Goal: Ask a question

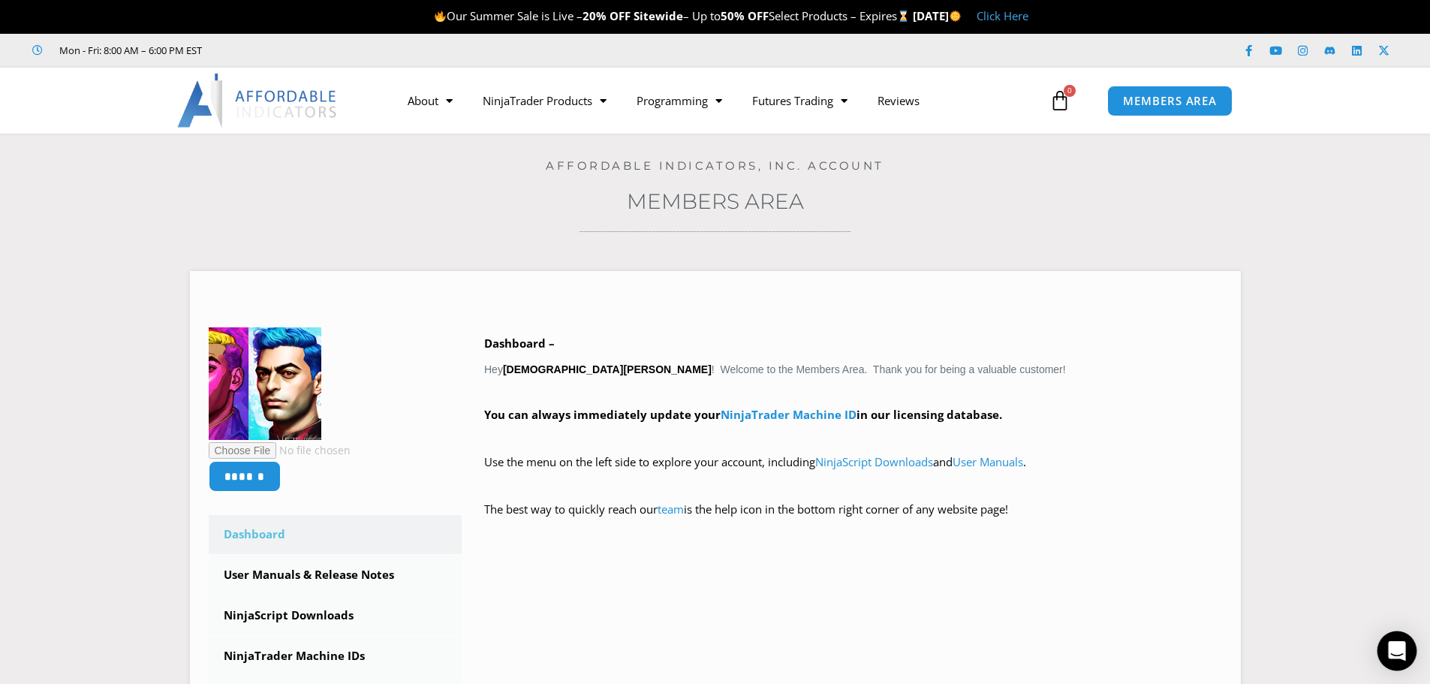
click at [1396, 639] on div "Open Intercom Messenger" at bounding box center [1397, 651] width 40 height 40
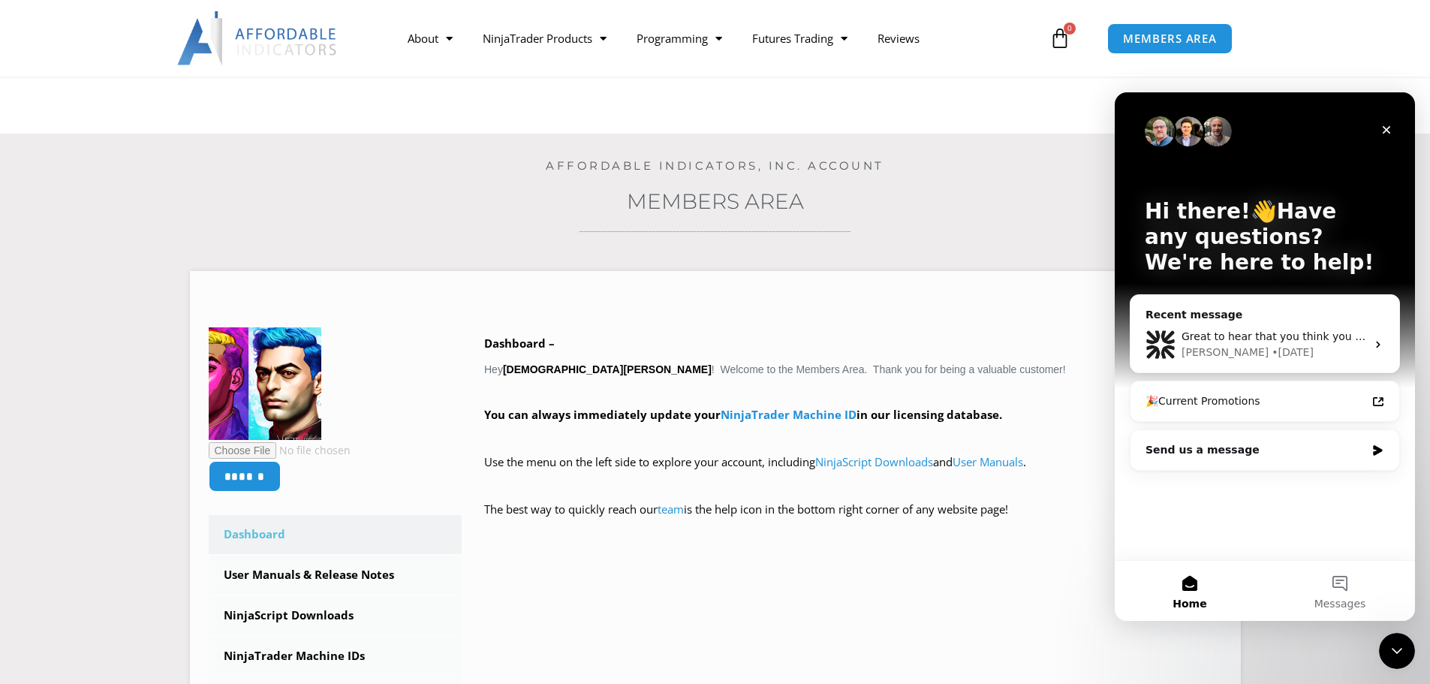
scroll to position [600, 0]
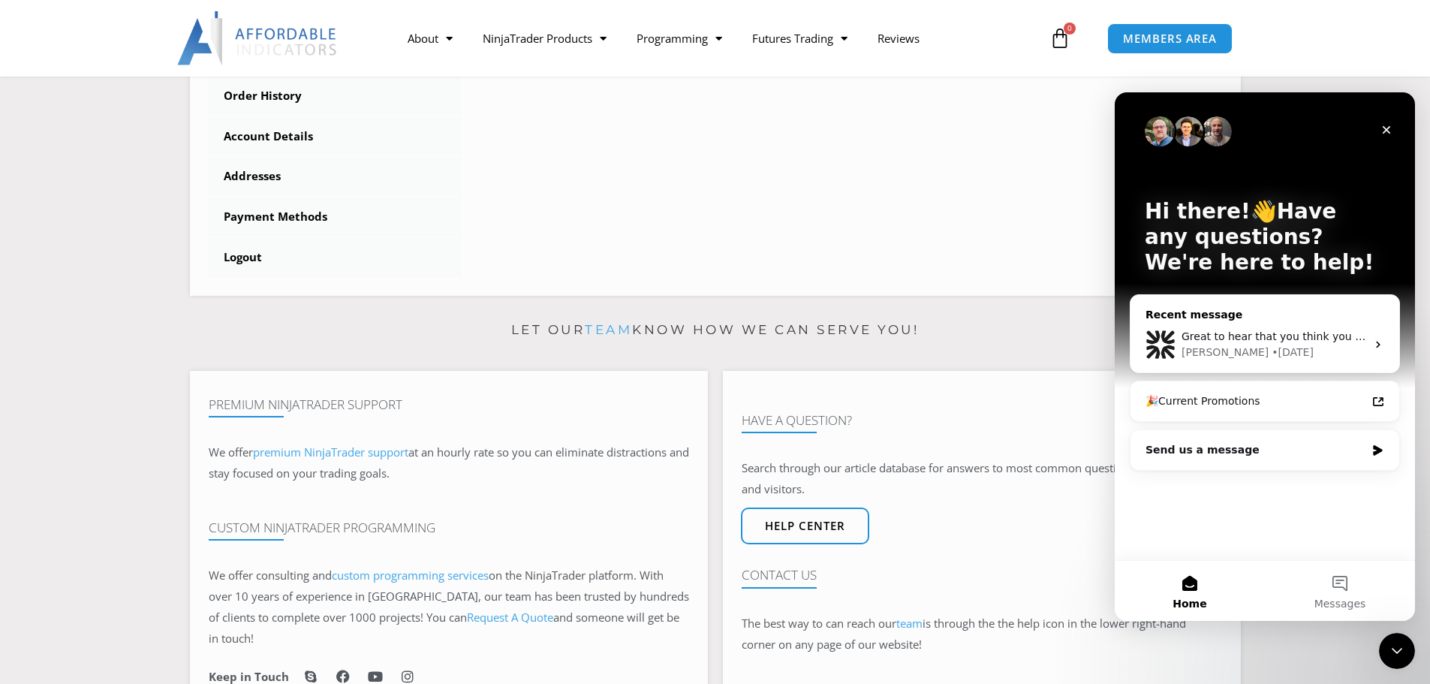
click at [1362, 326] on div "Great to hear that you think you have it figured out! If you run into any other…" at bounding box center [1264, 345] width 269 height 56
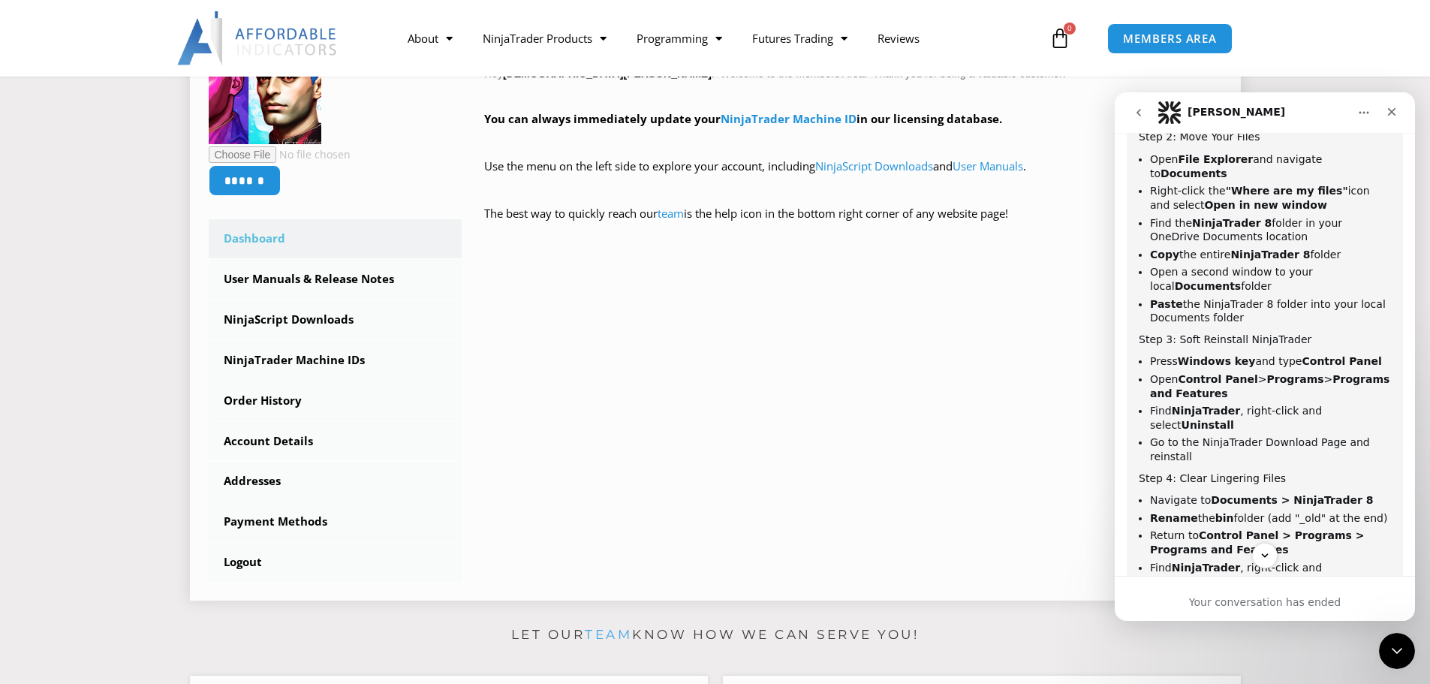
scroll to position [148, 0]
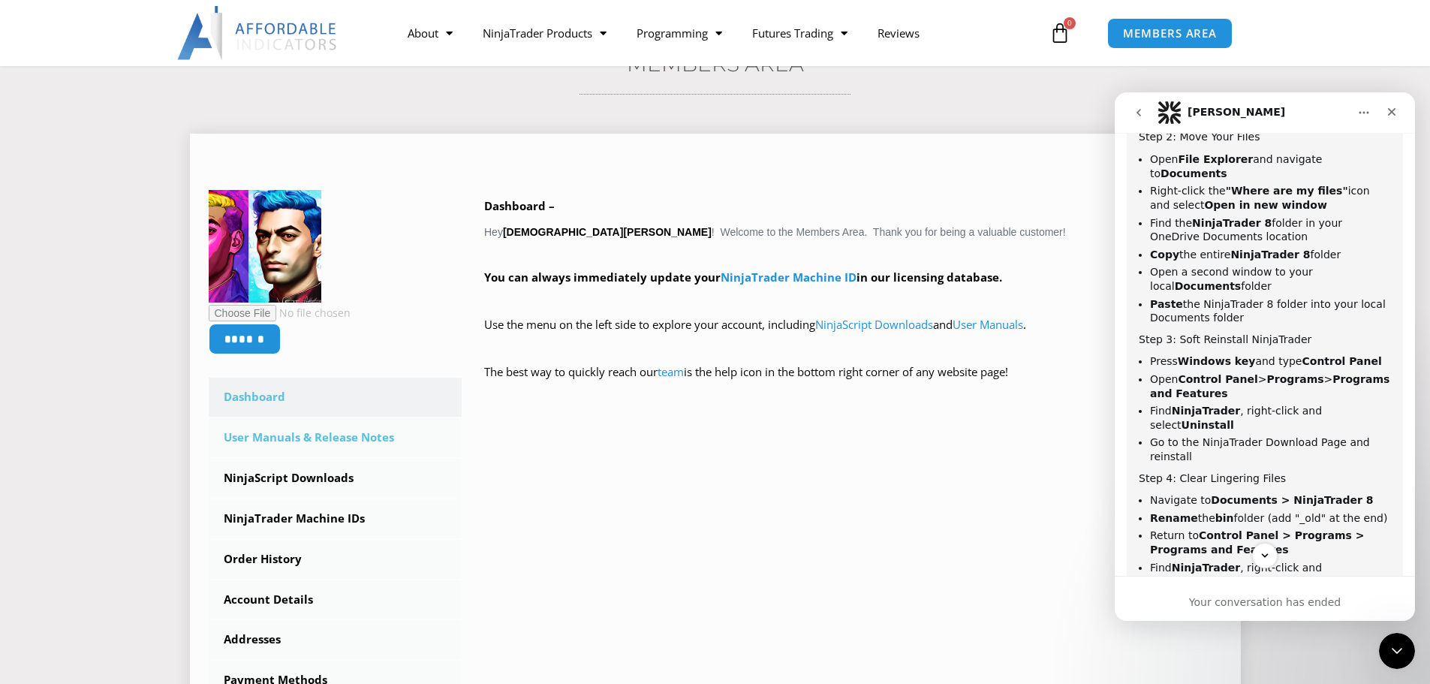
click at [312, 429] on link "User Manuals & Release Notes" at bounding box center [336, 437] width 254 height 39
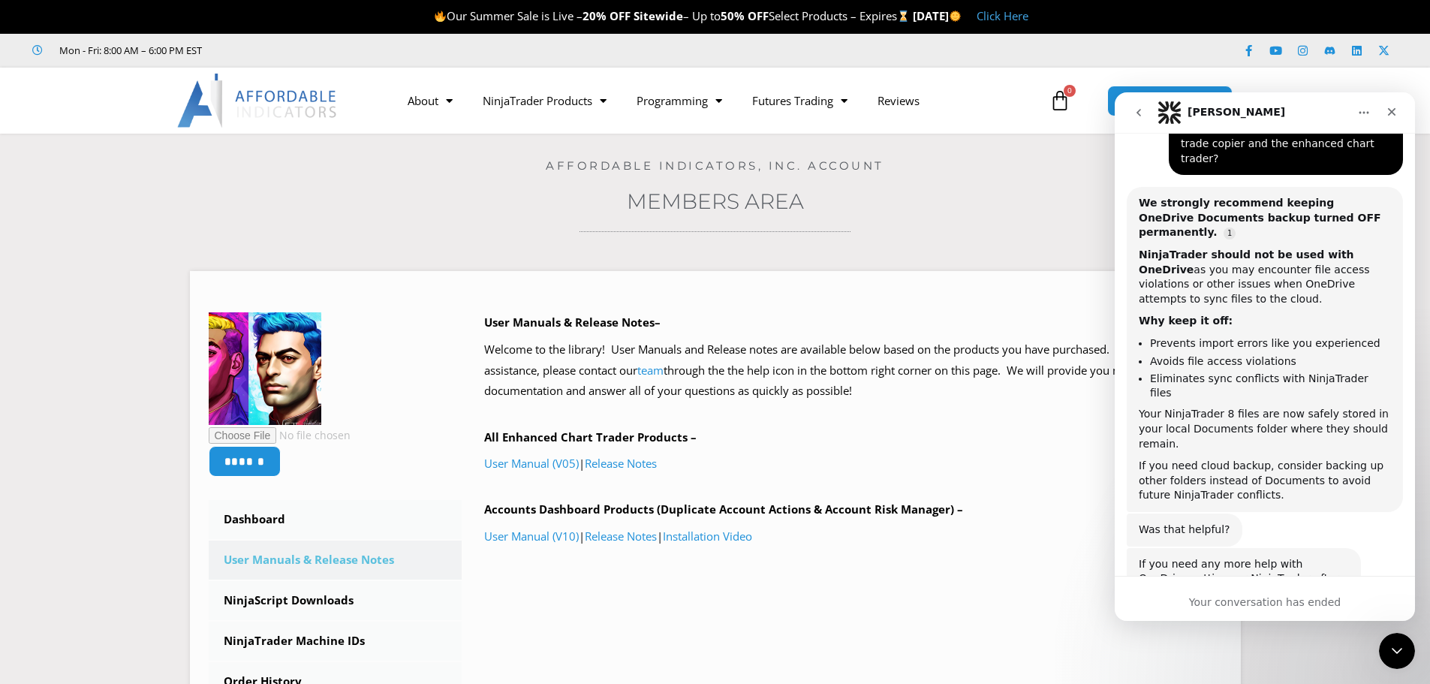
scroll to position [3307, 0]
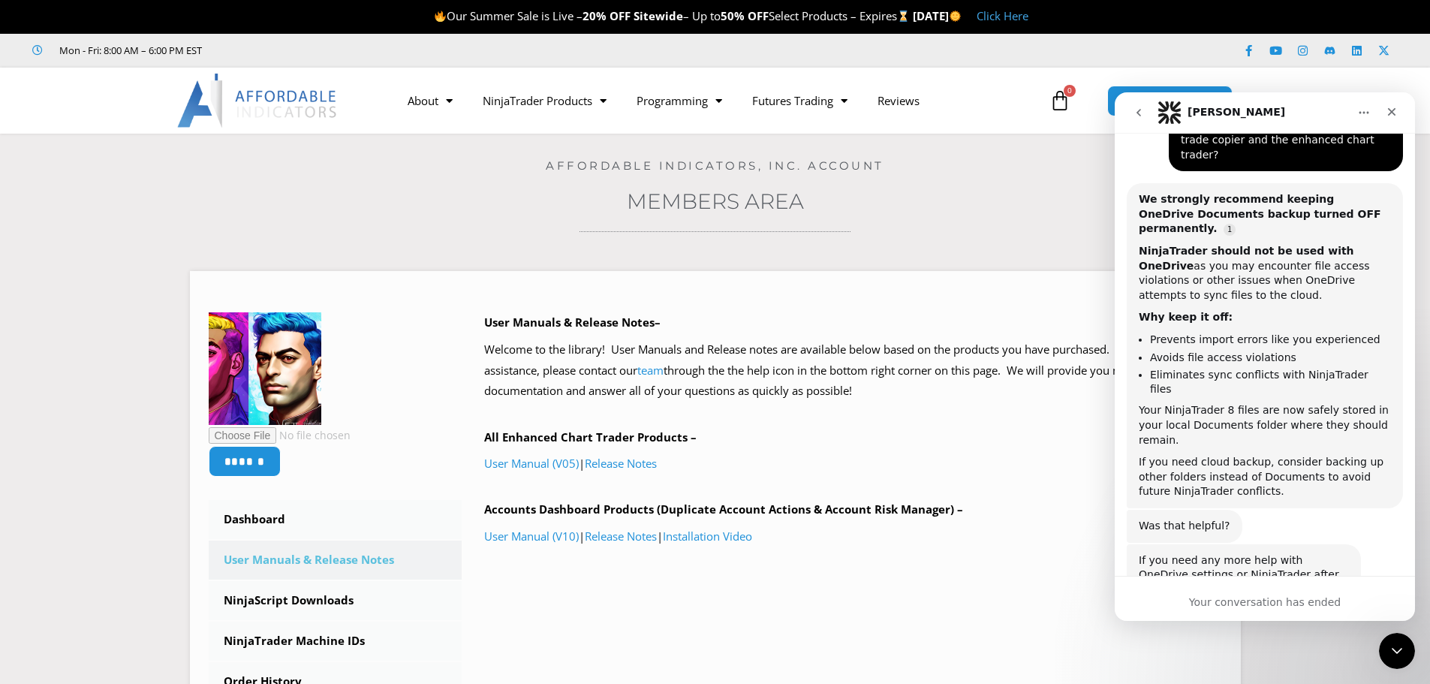
click at [1283, 595] on div "Your conversation has ended" at bounding box center [1265, 602] width 300 height 16
click at [1305, 604] on div "Your conversation has ended" at bounding box center [1265, 602] width 300 height 16
click at [1294, 606] on div "Your conversation has ended" at bounding box center [1265, 602] width 300 height 16
click at [1407, 642] on div "Close Intercom Messenger" at bounding box center [1395, 648] width 36 height 36
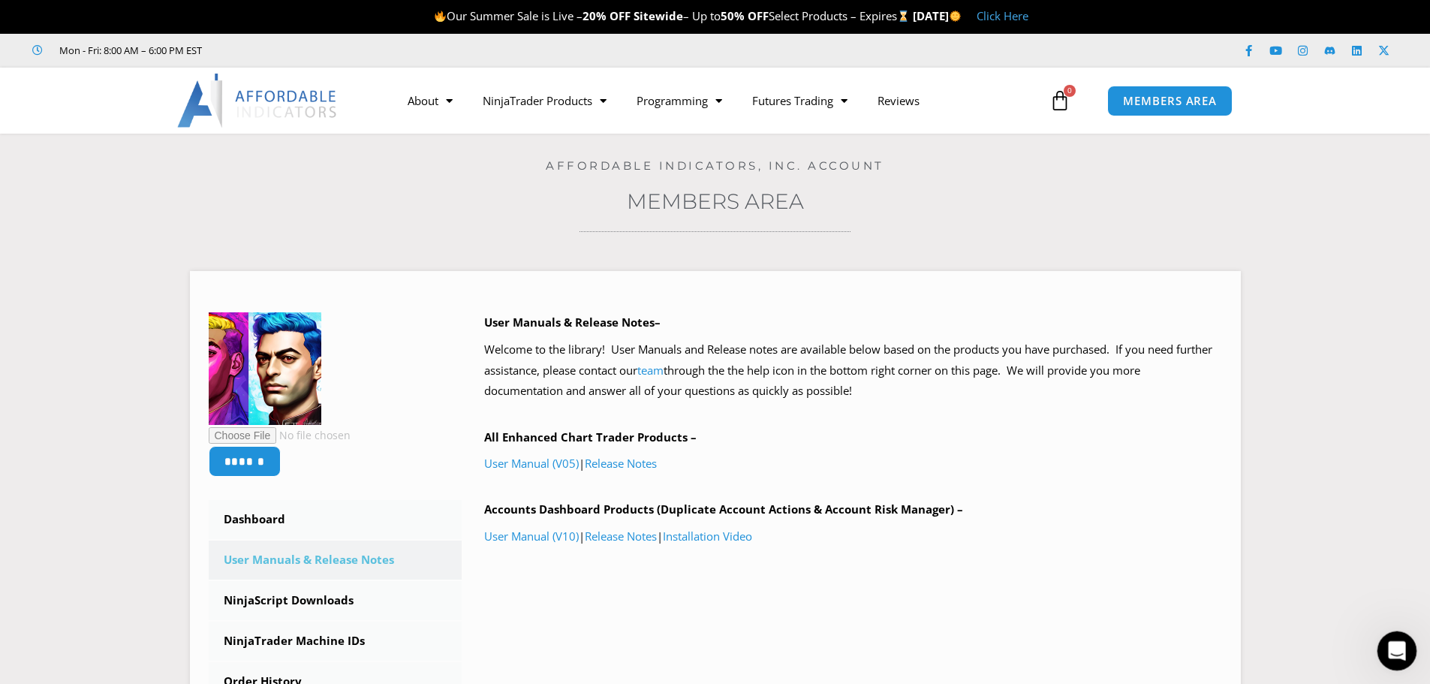
scroll to position [3132, 0]
click at [1407, 642] on div "Open Intercom Messenger" at bounding box center [1395, 649] width 50 height 50
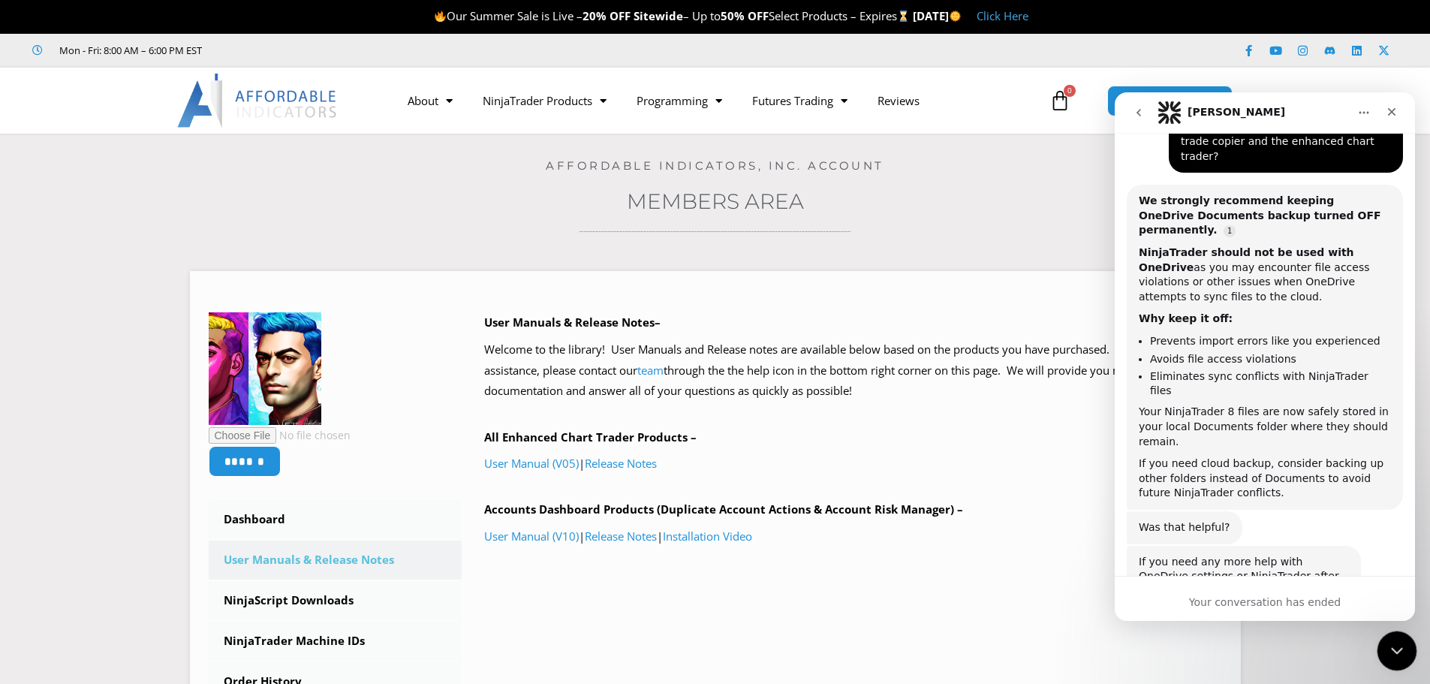
scroll to position [3307, 0]
click at [1286, 593] on div "Your conversation has ended" at bounding box center [1265, 598] width 300 height 45
drag, startPoint x: 1286, startPoint y: 597, endPoint x: 1225, endPoint y: 384, distance: 221.7
click at [1286, 595] on div "Your conversation has ended" at bounding box center [1265, 602] width 300 height 16
click at [1127, 111] on button "go back" at bounding box center [1138, 112] width 29 height 29
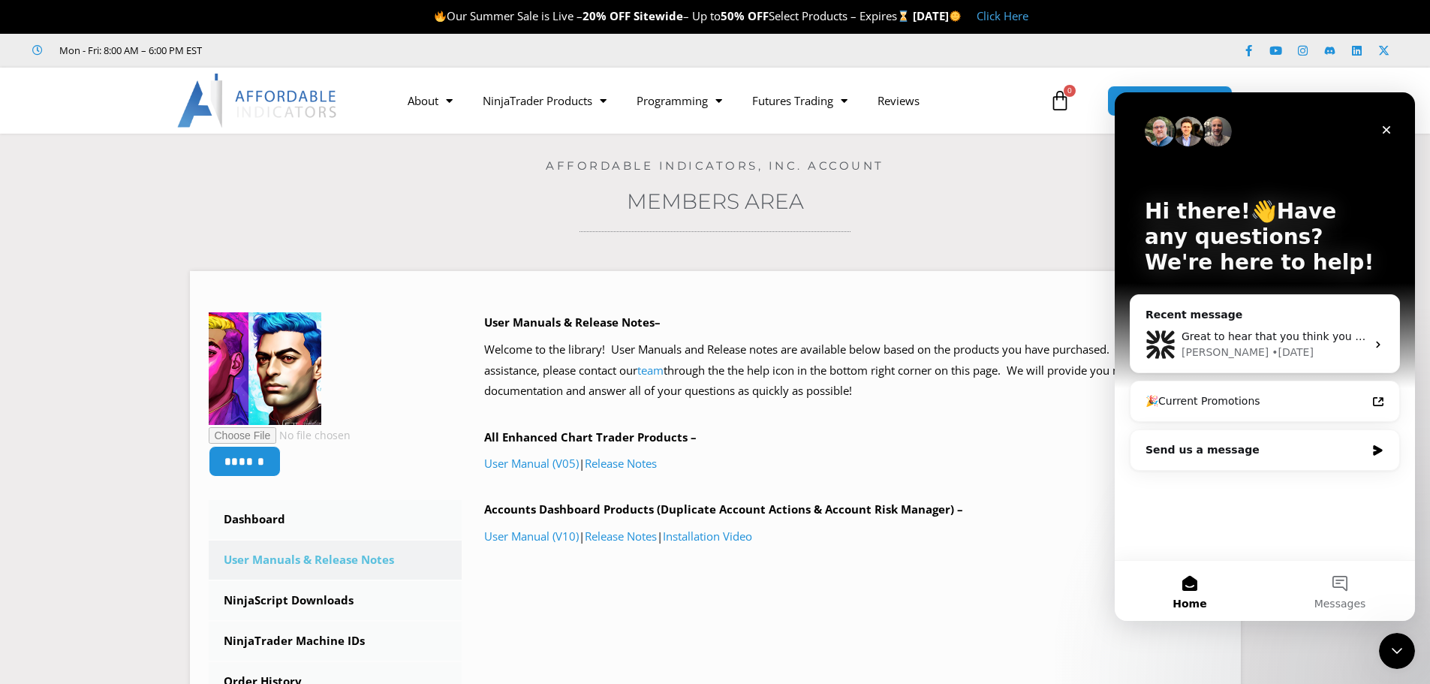
scroll to position [0, 0]
click at [1301, 461] on div "Send us a message" at bounding box center [1264, 450] width 269 height 40
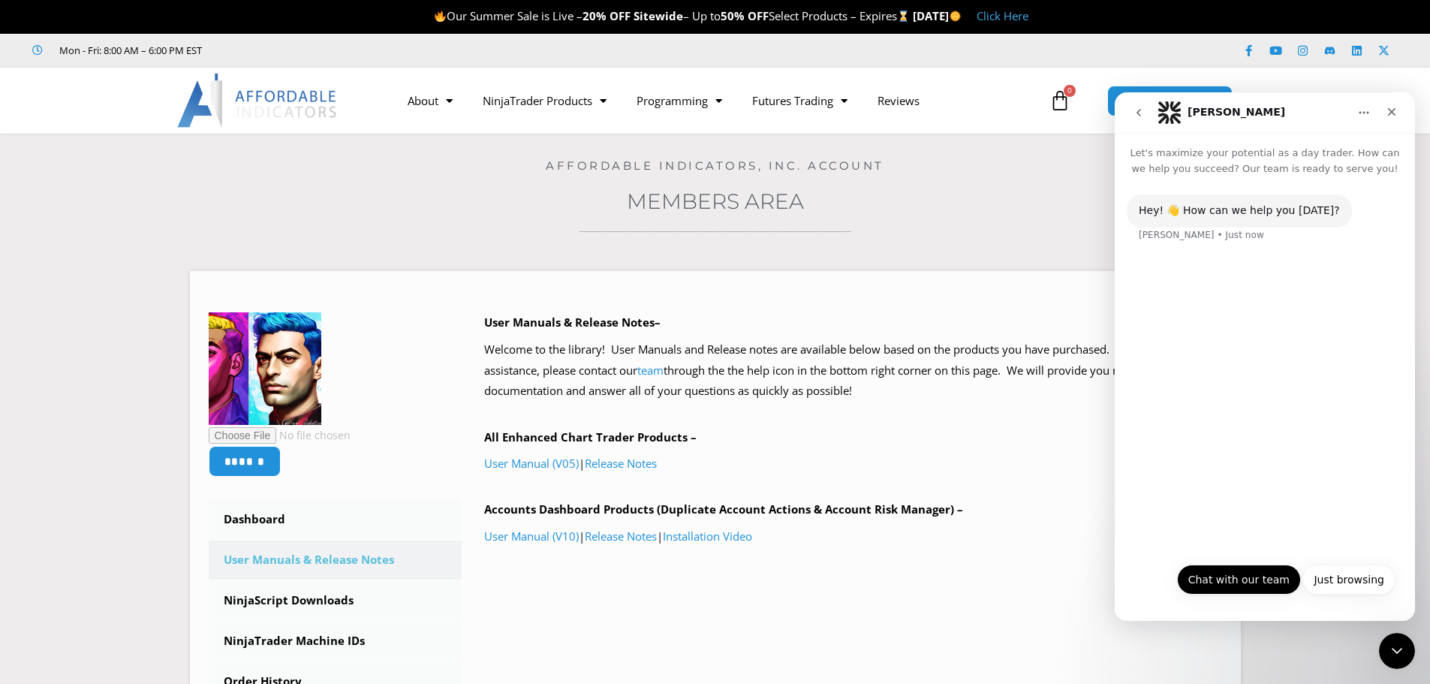
click at [1247, 567] on button "Chat with our team" at bounding box center [1239, 579] width 124 height 30
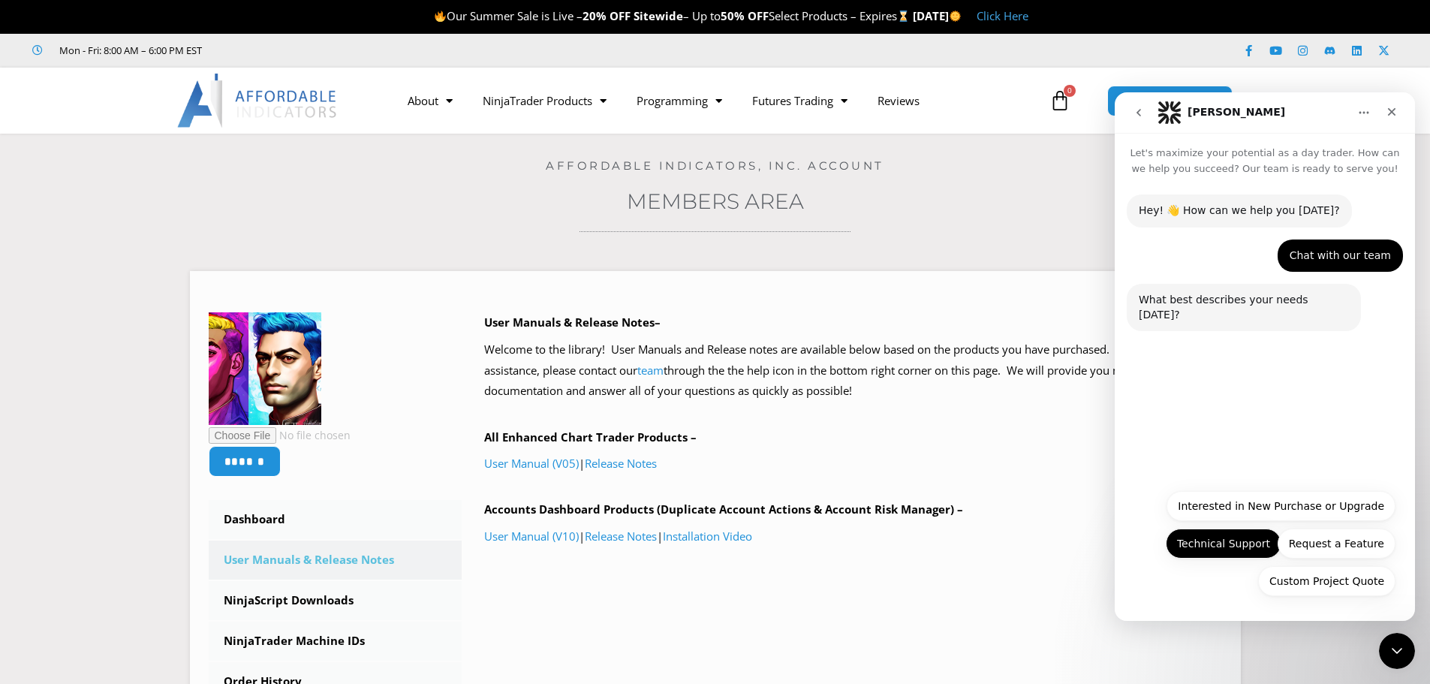
click at [1227, 557] on button "Technical Support" at bounding box center [1224, 543] width 116 height 30
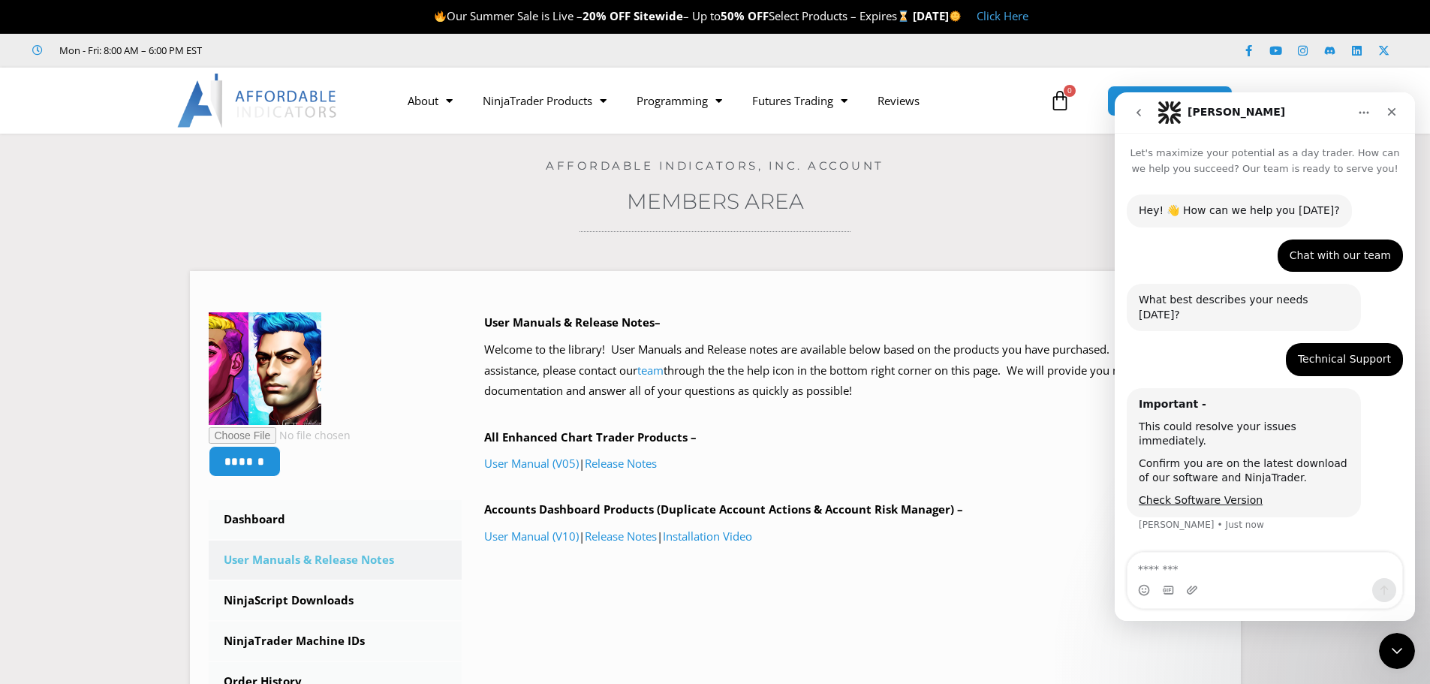
click at [1328, 574] on textarea "Message…" at bounding box center [1264, 565] width 275 height 26
type textarea "****"
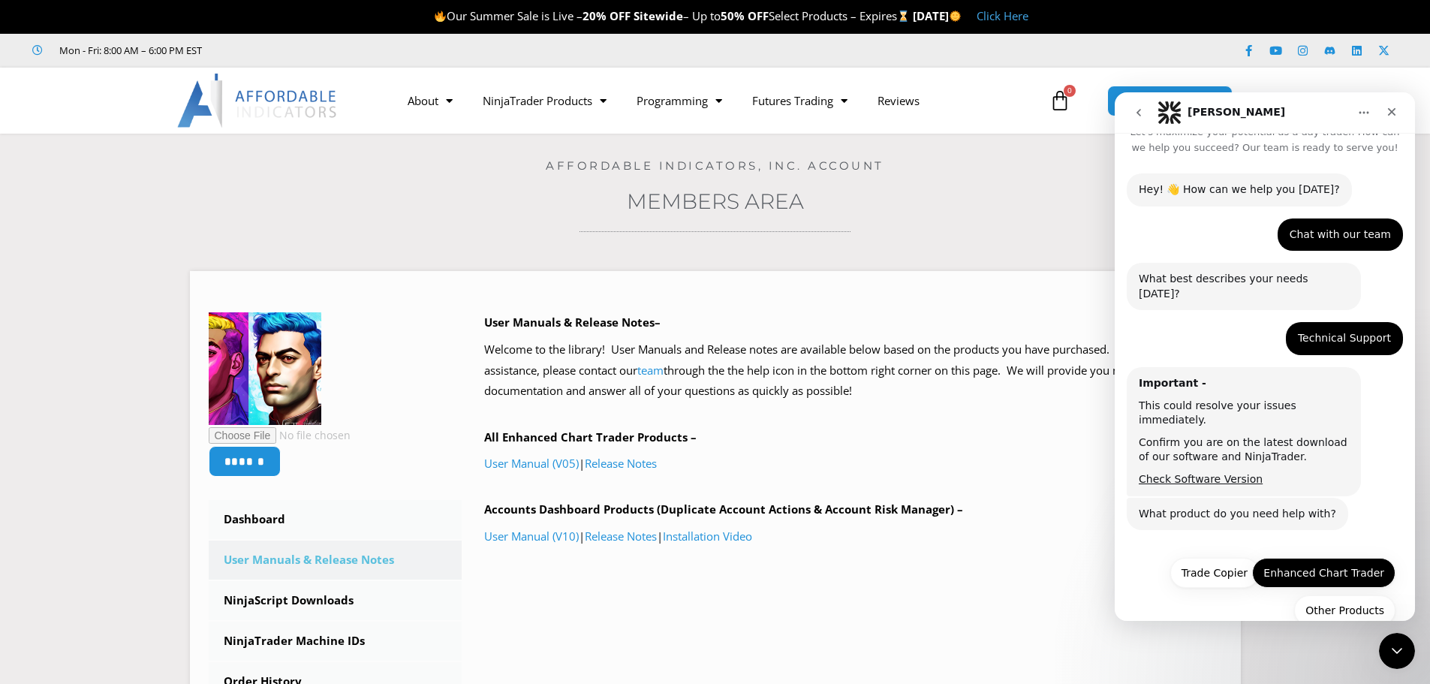
click at [1349, 558] on button "Enhanced Chart Trader" at bounding box center [1323, 573] width 143 height 30
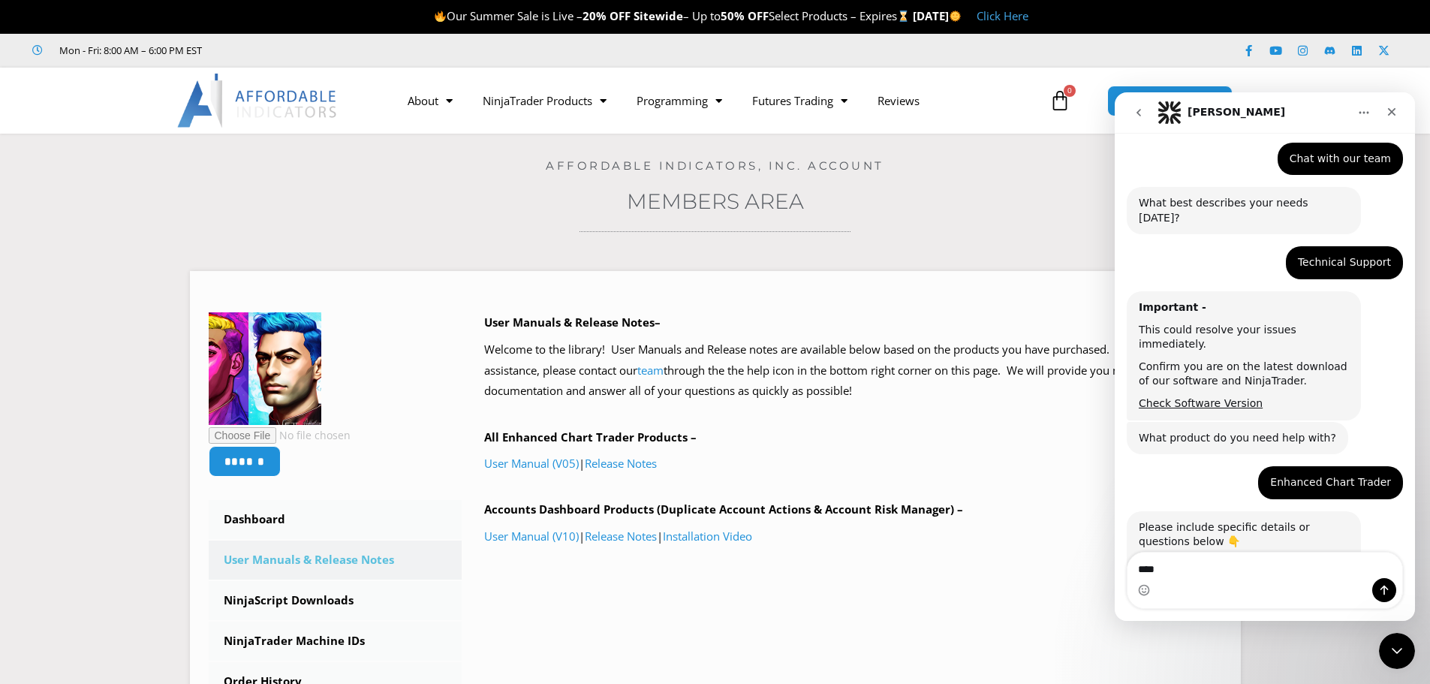
scroll to position [149, 0]
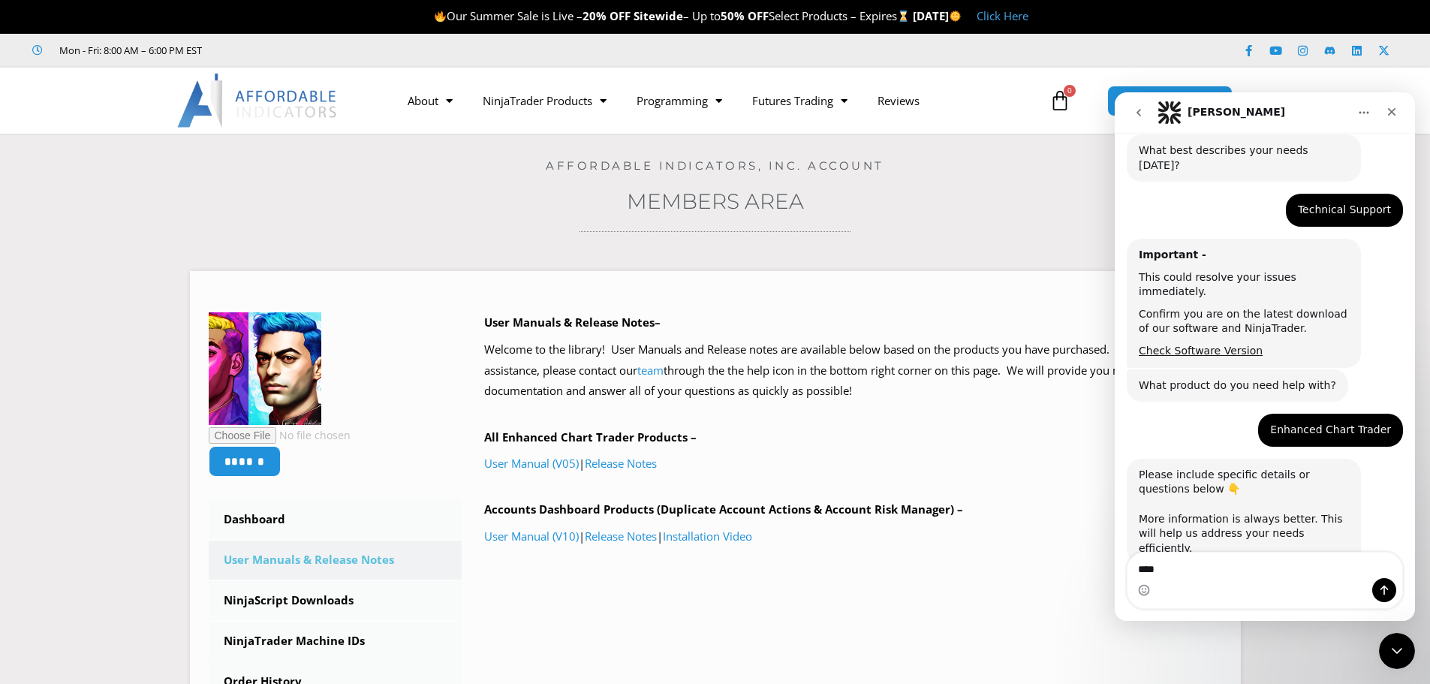
click at [1279, 578] on div "Intercom messenger" at bounding box center [1264, 590] width 275 height 24
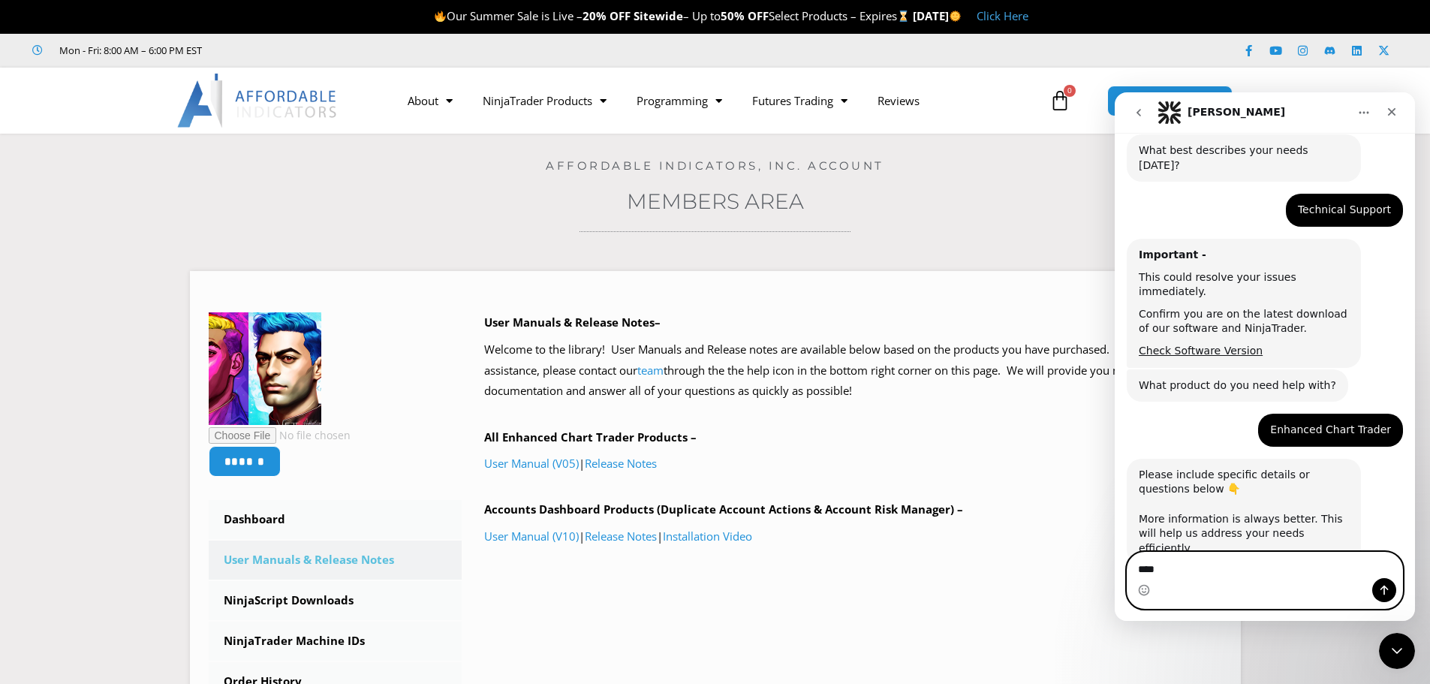
click at [1264, 573] on textarea "****" at bounding box center [1264, 565] width 275 height 26
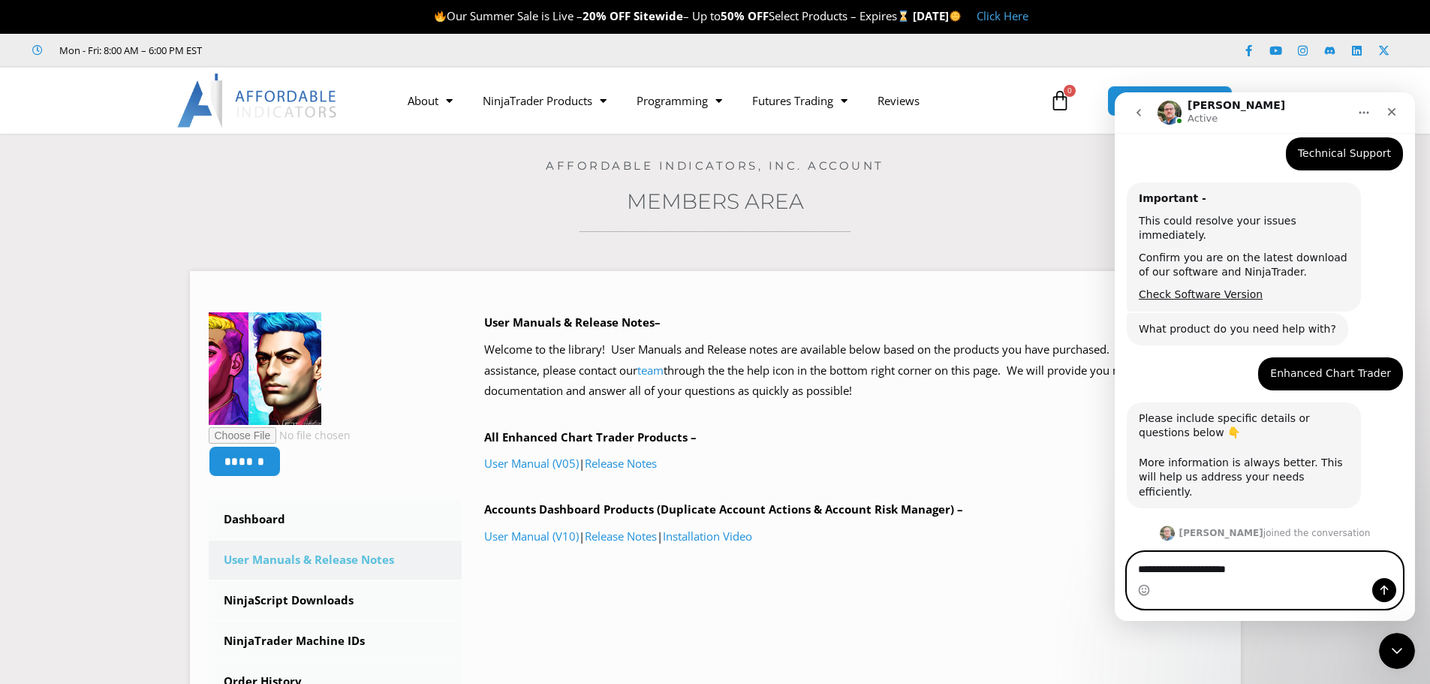
scroll to position [243, 0]
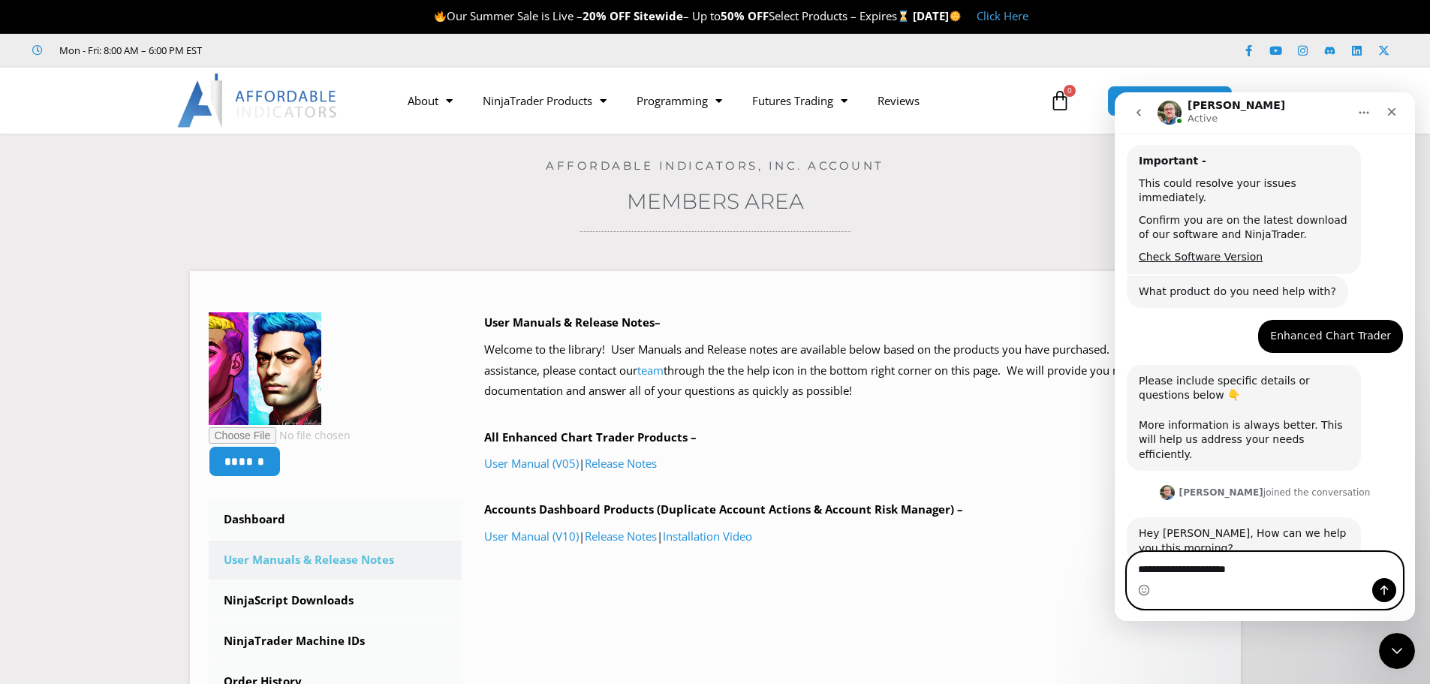
click at [1274, 565] on textarea "**********" at bounding box center [1264, 565] width 275 height 26
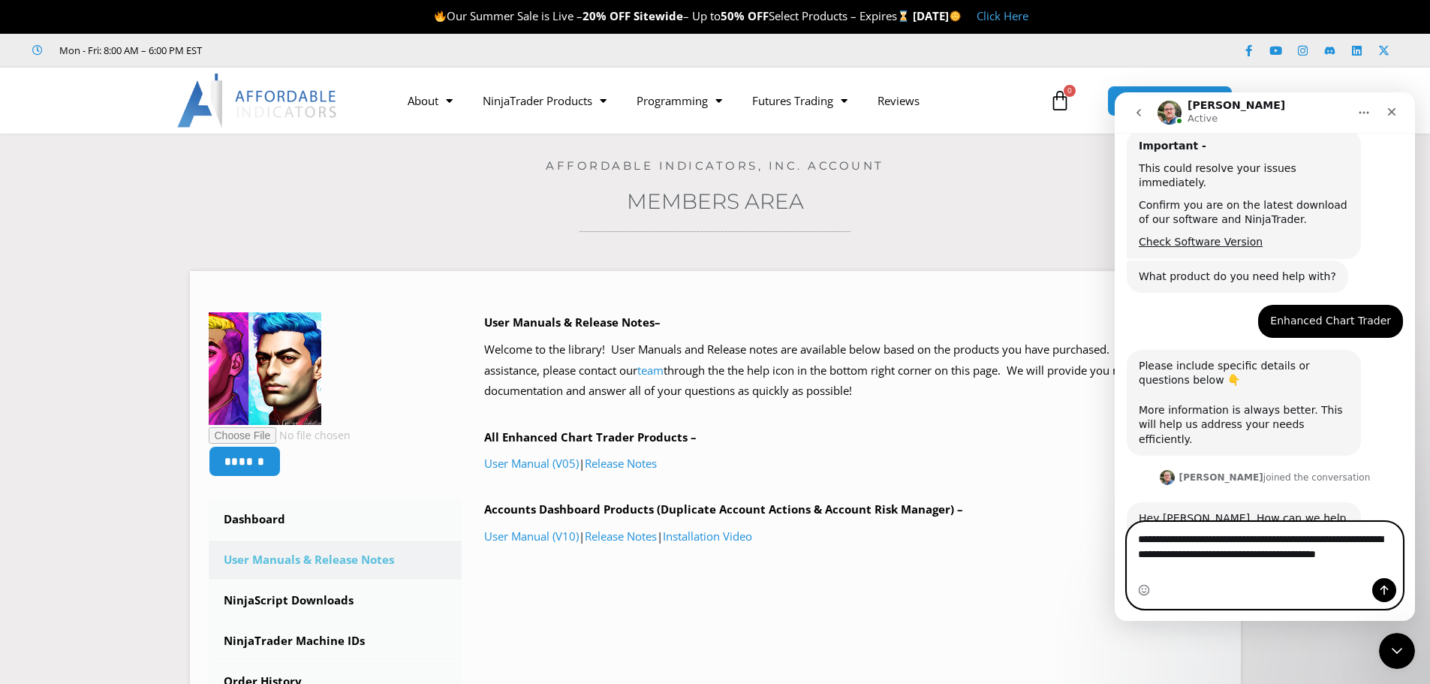
scroll to position [273, 0]
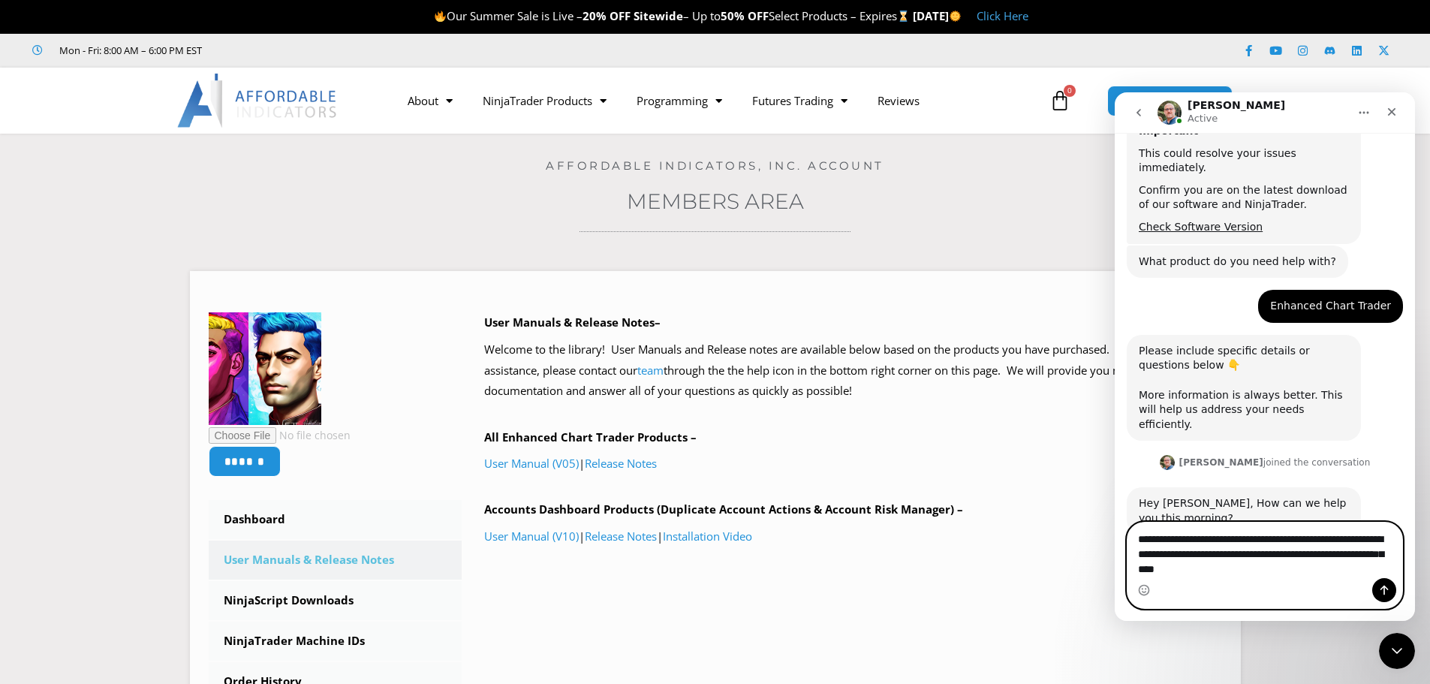
type textarea "**********"
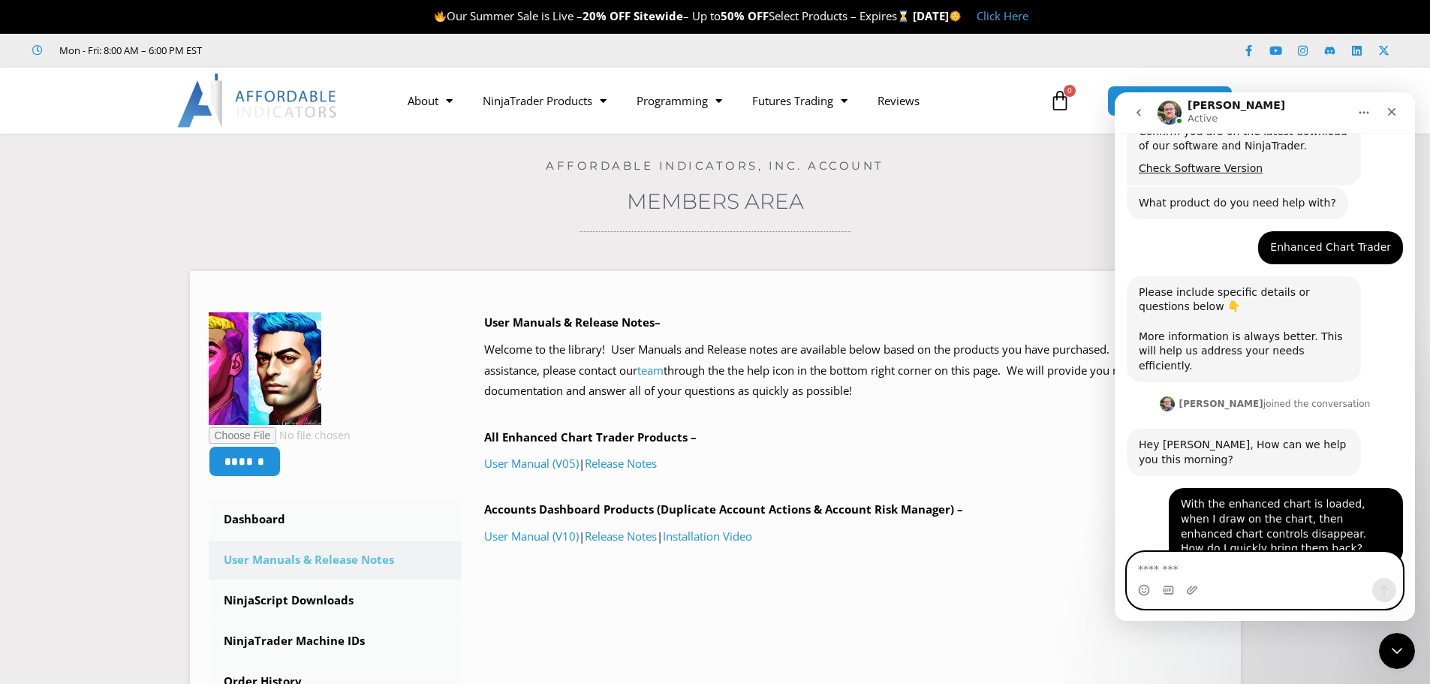
scroll to position [406, 0]
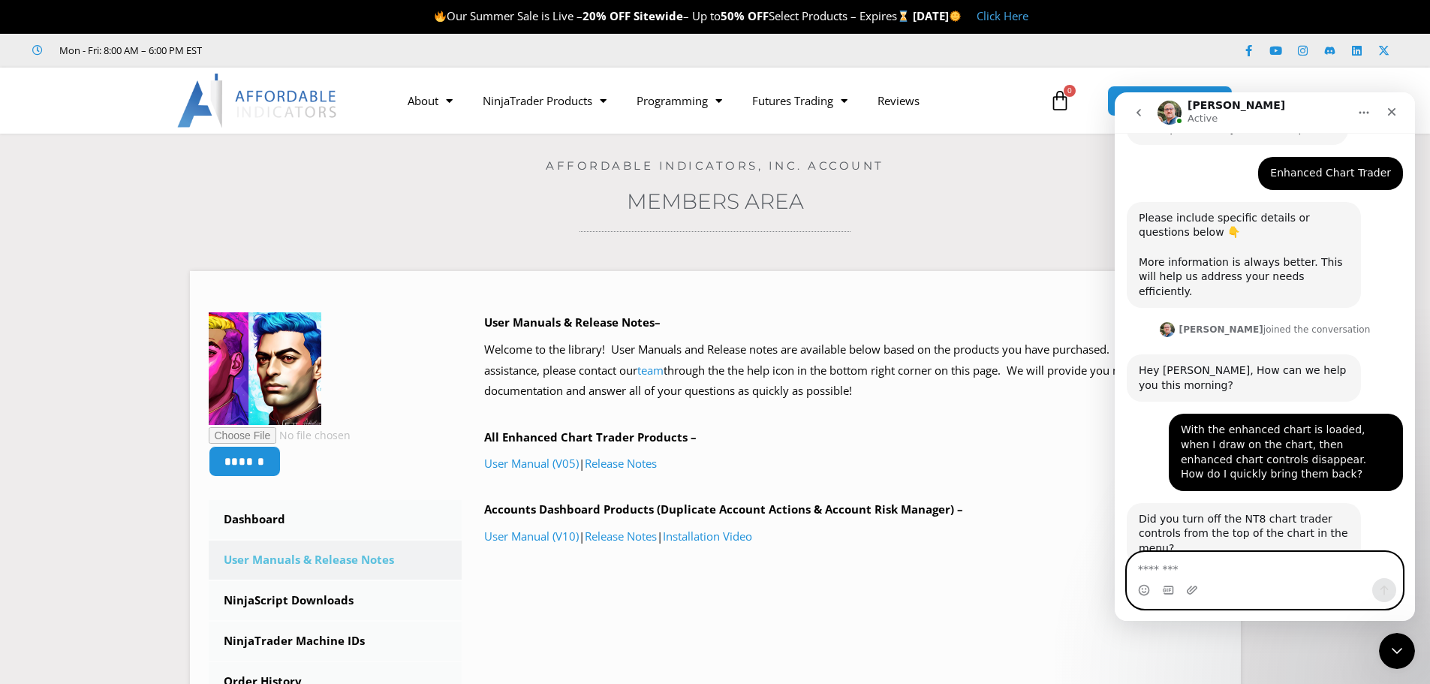
click at [1303, 571] on textarea "Message…" at bounding box center [1264, 565] width 275 height 26
type textarea "**********"
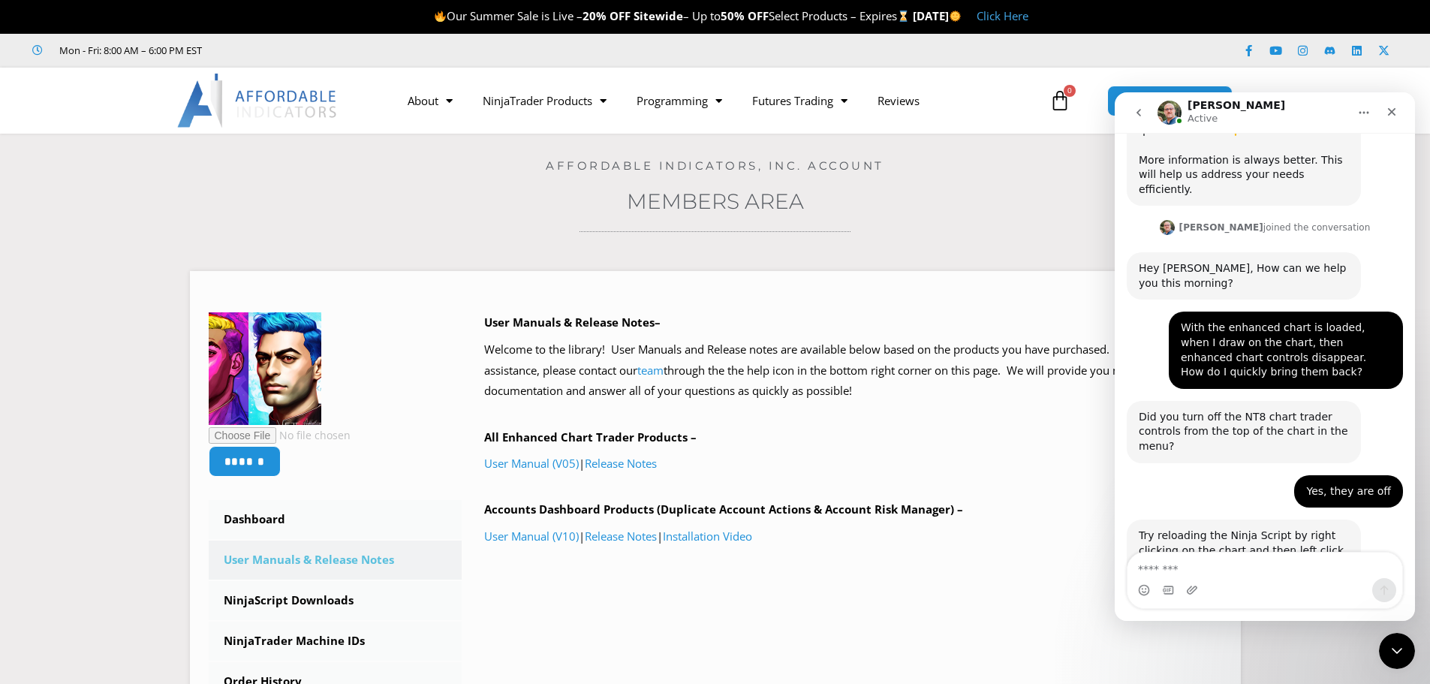
scroll to position [525, 0]
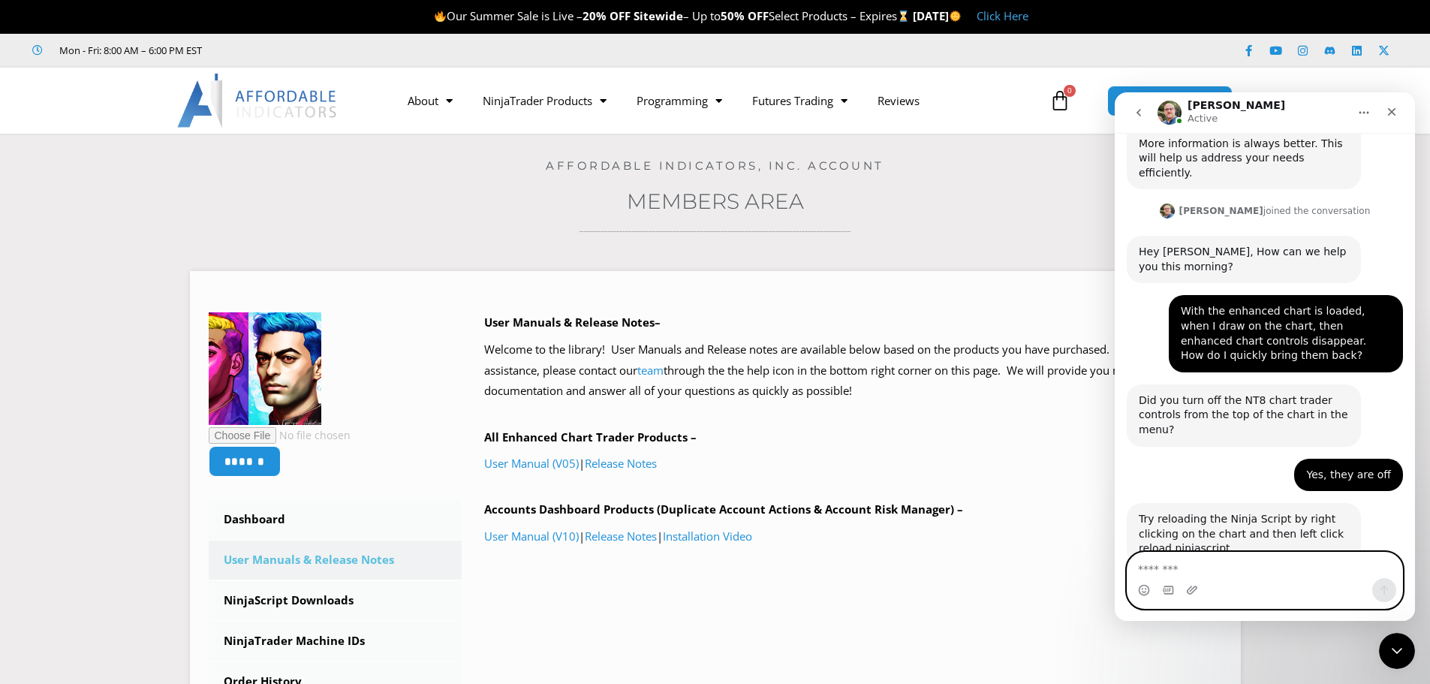
click at [1303, 567] on textarea "Message…" at bounding box center [1264, 565] width 275 height 26
type textarea "*"
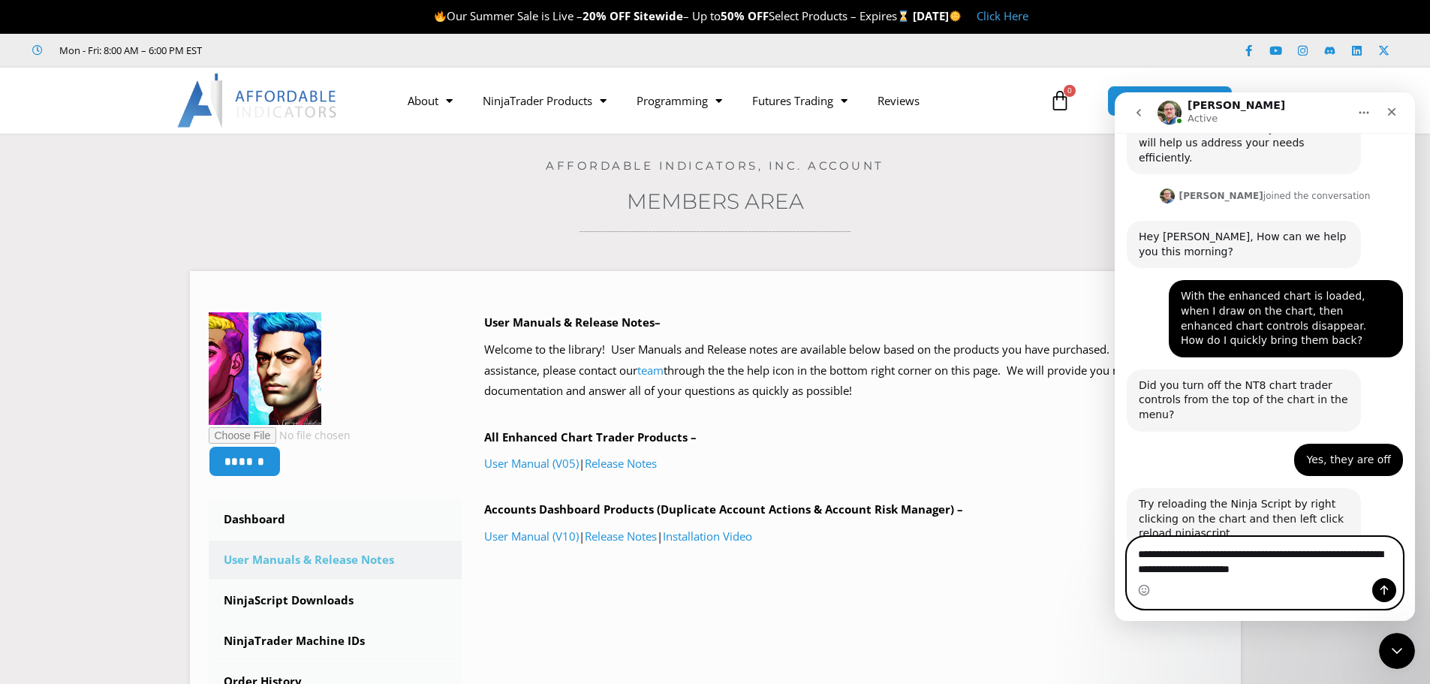
type textarea "**********"
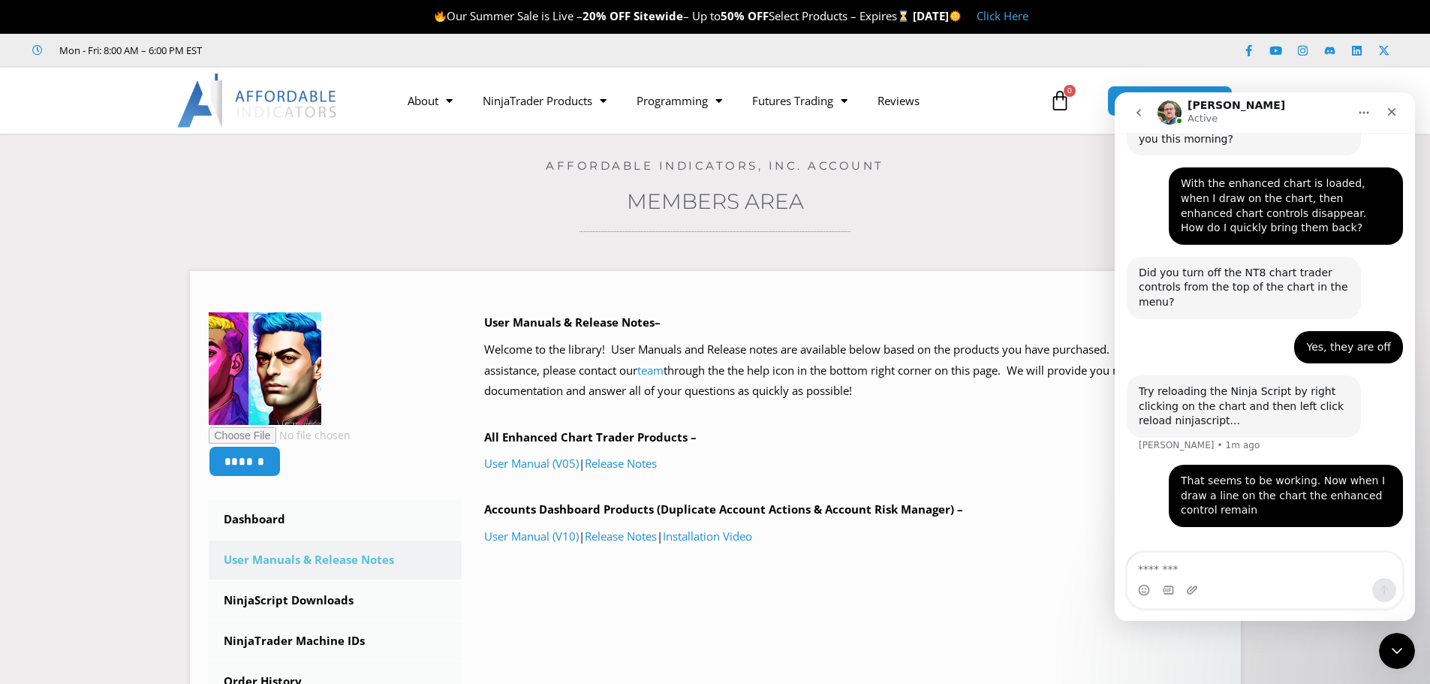
scroll to position [657, 0]
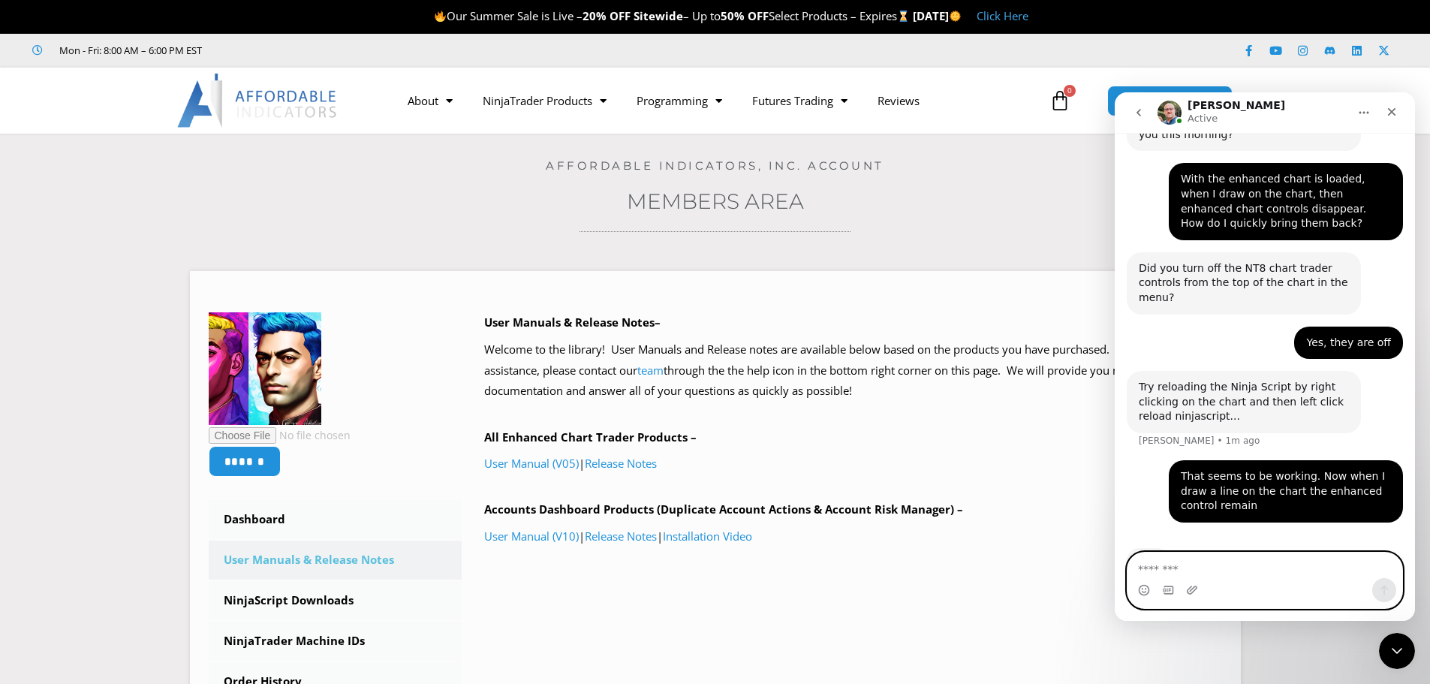
click at [1288, 564] on textarea "Message…" at bounding box center [1264, 565] width 275 height 26
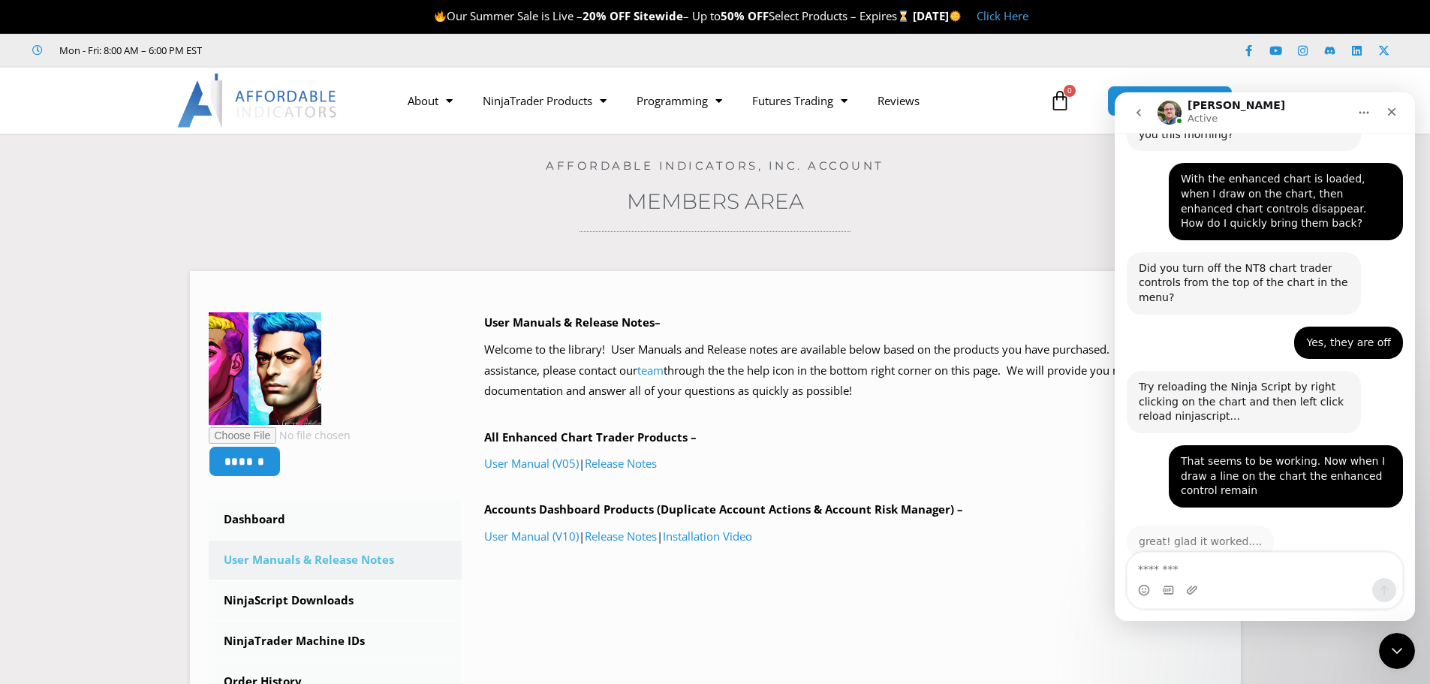
scroll to position [644, 0]
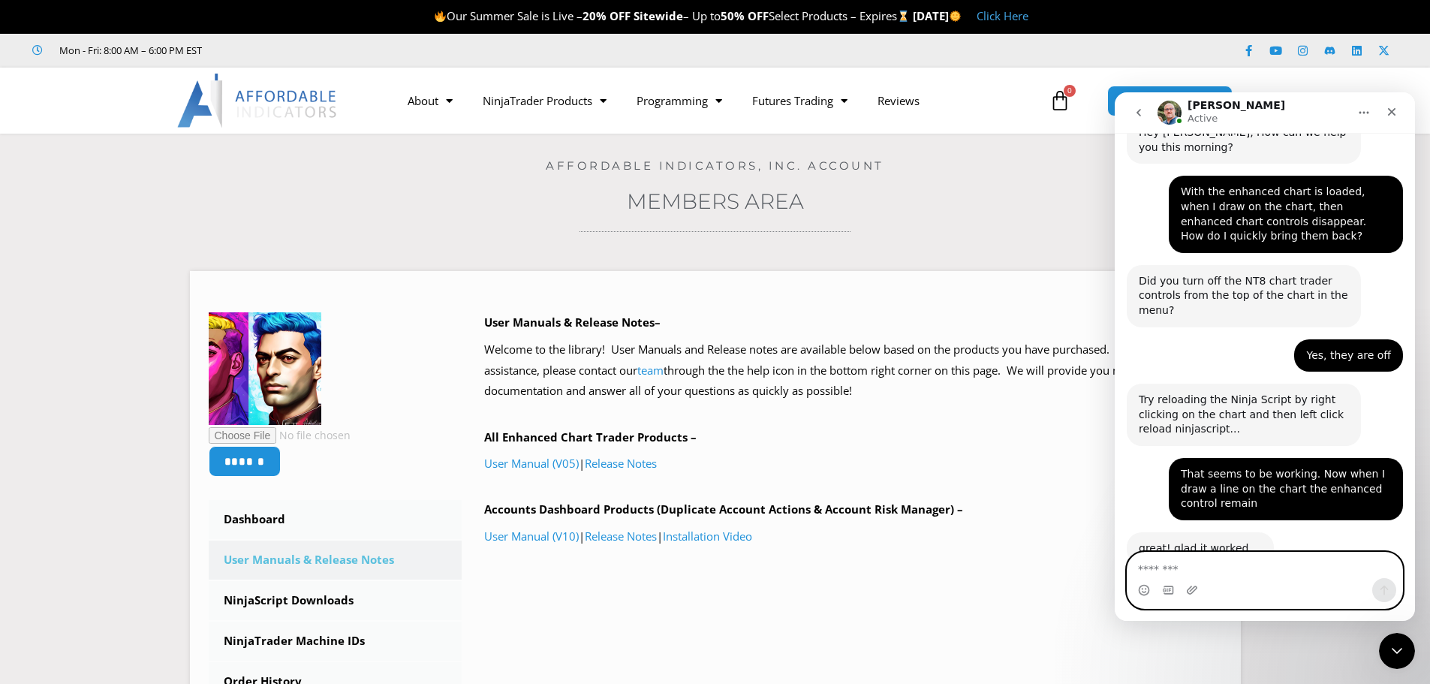
click at [1320, 575] on textarea "Message…" at bounding box center [1264, 565] width 275 height 26
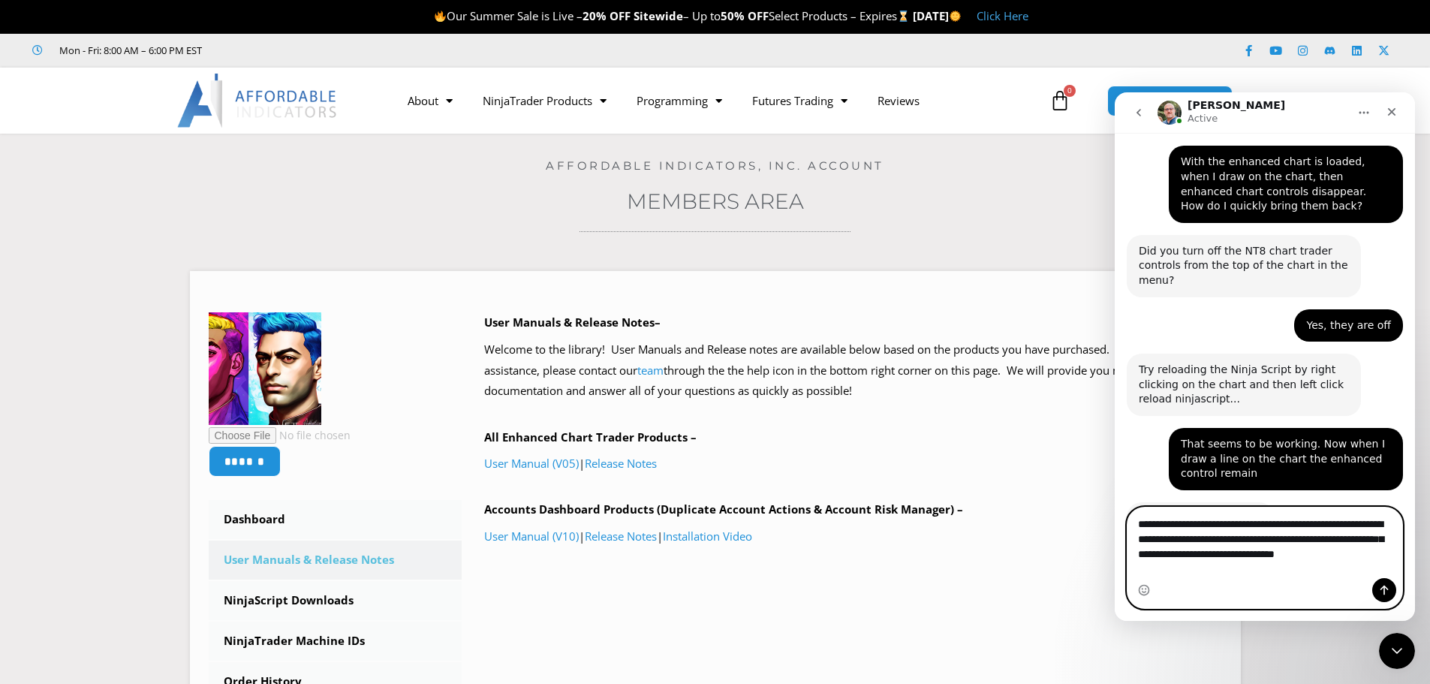
scroll to position [689, 0]
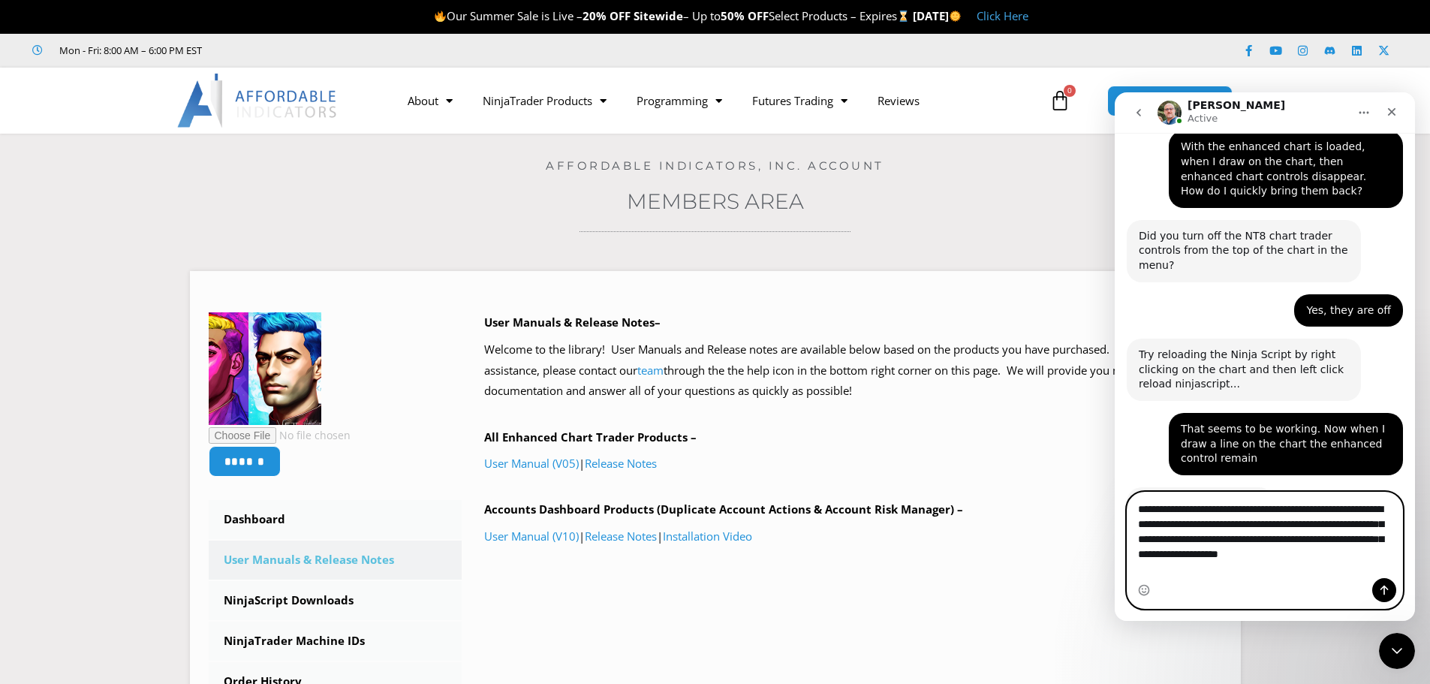
type textarea "**********"
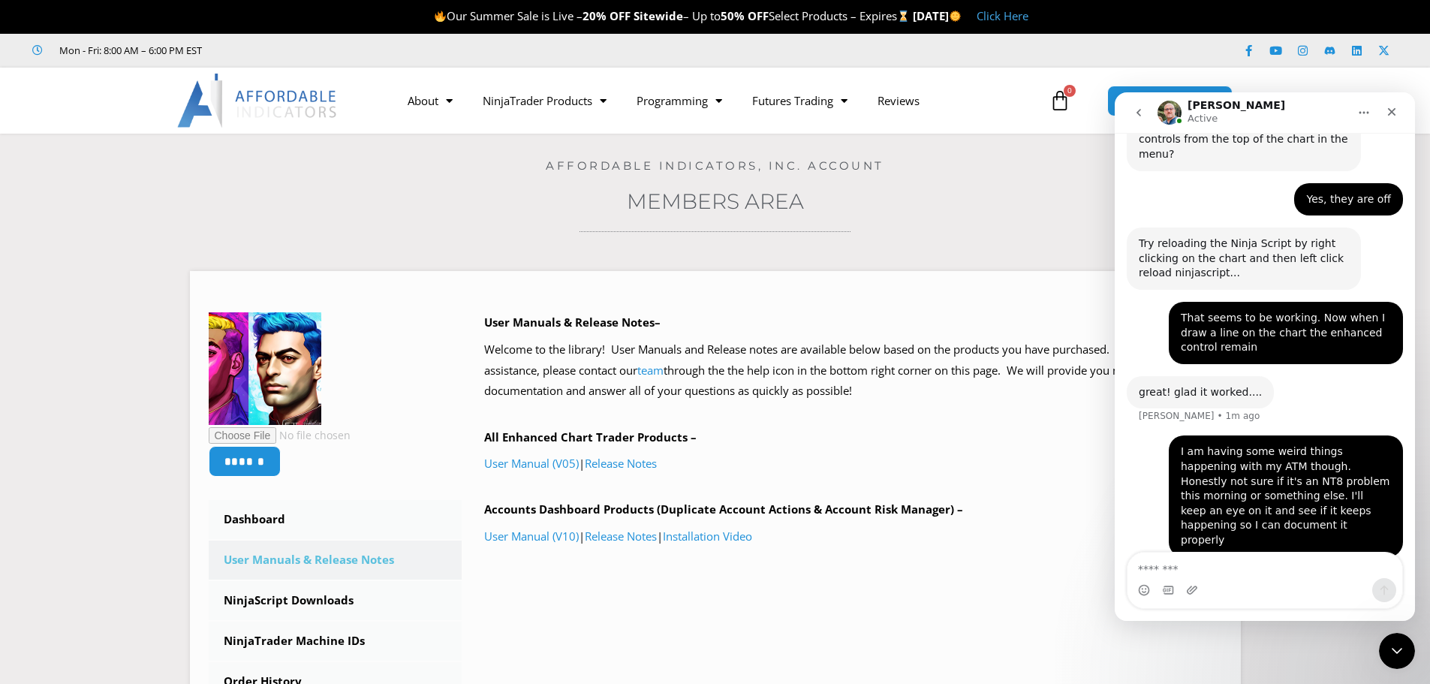
scroll to position [805, 0]
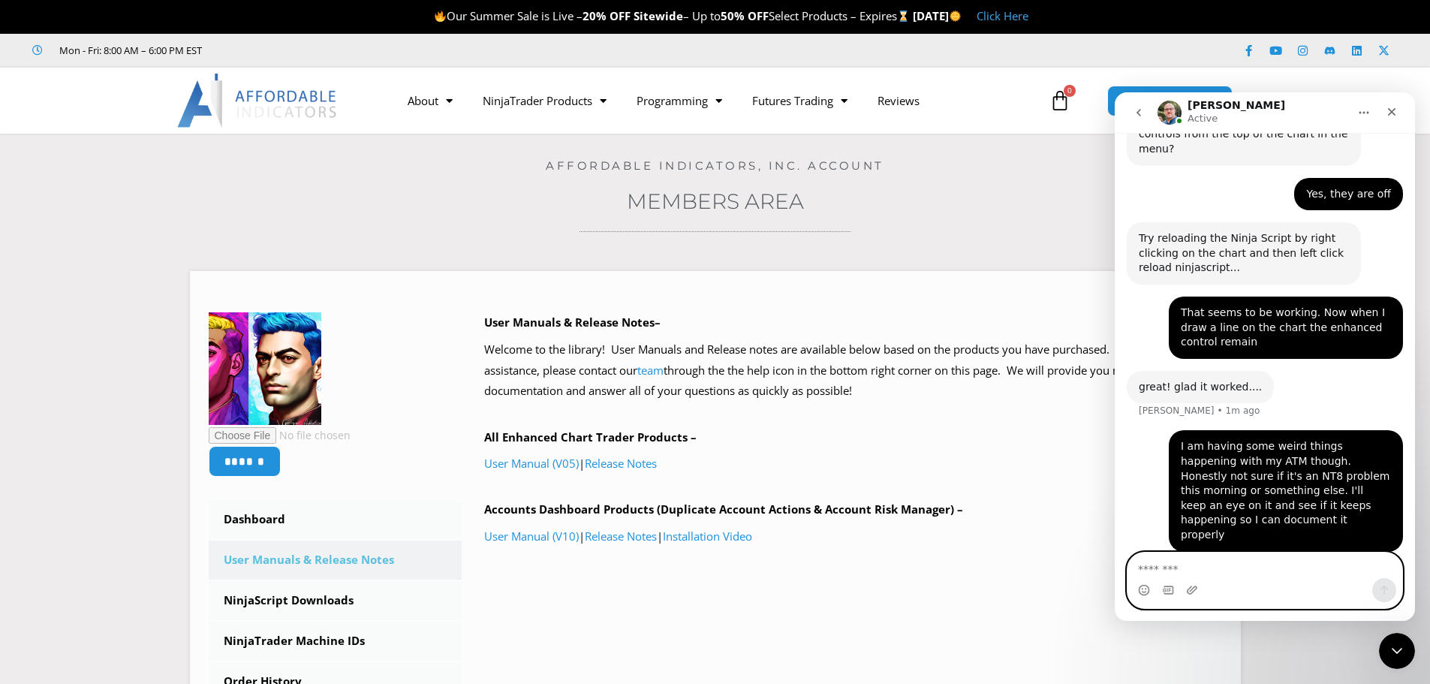
click at [1256, 564] on textarea "Message…" at bounding box center [1264, 565] width 275 height 26
type textarea "*"
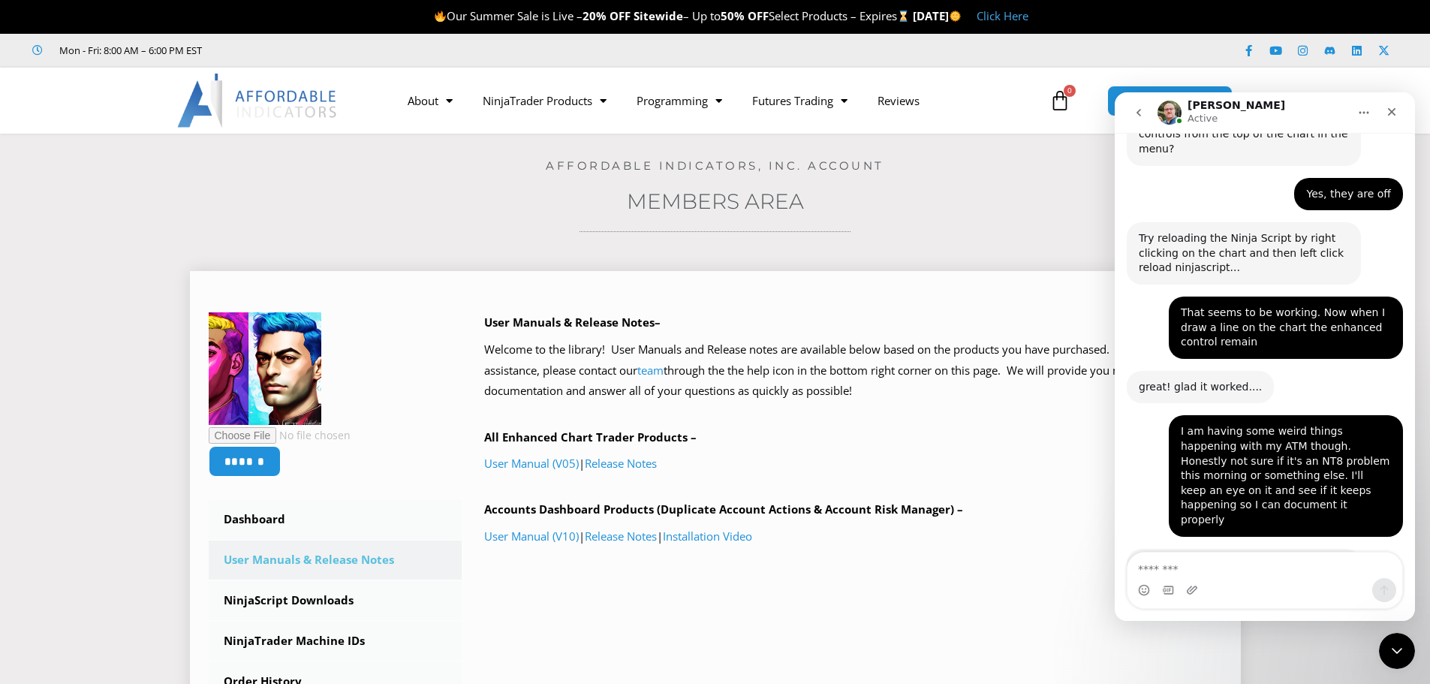
scroll to position [821, 0]
